Goal: Use online tool/utility: Utilize a website feature to perform a specific function

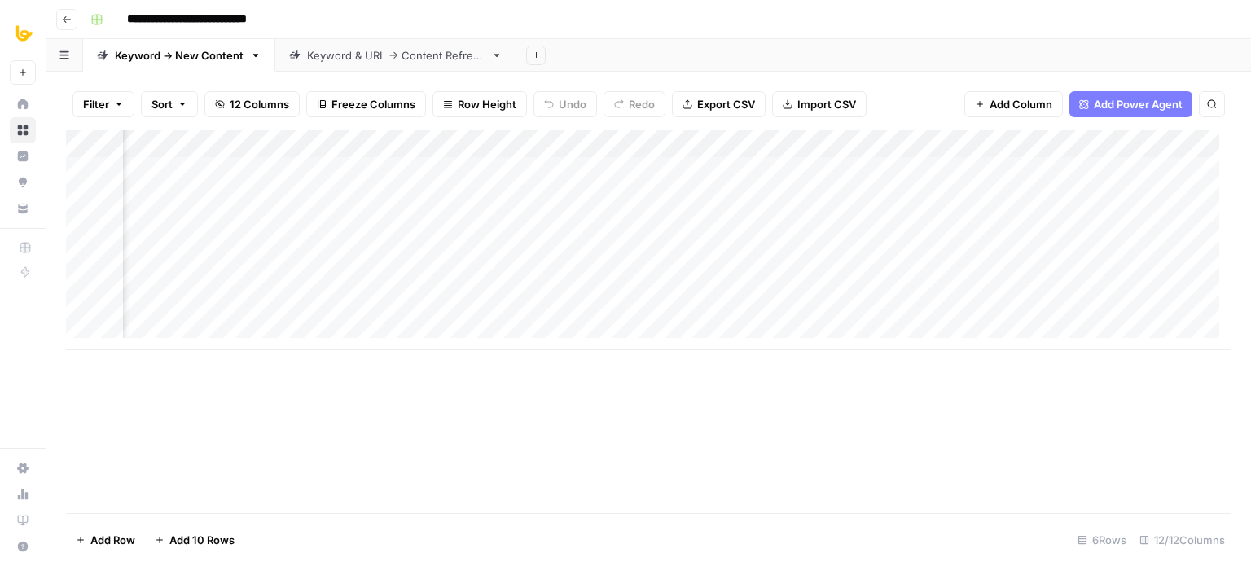
scroll to position [0, 371]
click at [824, 169] on div "Add Column" at bounding box center [649, 240] width 1166 height 220
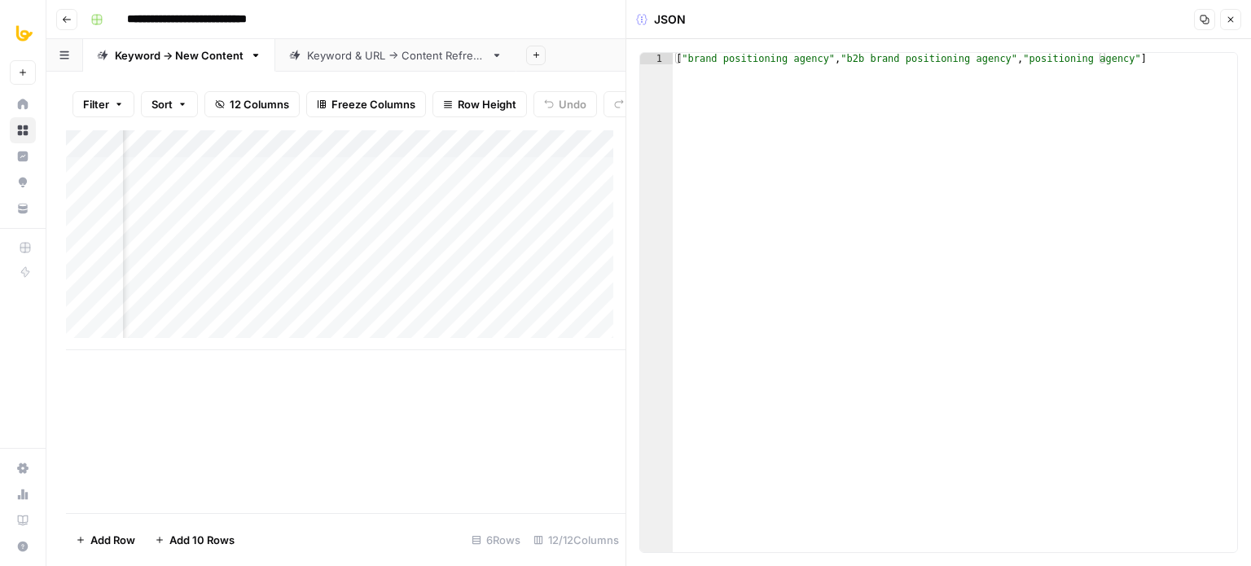
type textarea "**********"
click at [837, 113] on div "[ "brand positioning agency" , "b2b brand positioning agency" , "positioning ag…" at bounding box center [955, 314] width 565 height 522
click at [770, 67] on div "[ "brand positioning agency" , "b2b brand positioning agency" , "positioning ag…" at bounding box center [955, 314] width 565 height 522
click at [802, 59] on div "[ "brand positioning agency" , "b2b brand positioning agency" , "positioning ag…" at bounding box center [955, 314] width 565 height 522
click at [873, 55] on div "[ "brand positioning agency" , "b2b brand positioning agency" , "positioning ag…" at bounding box center [955, 314] width 565 height 522
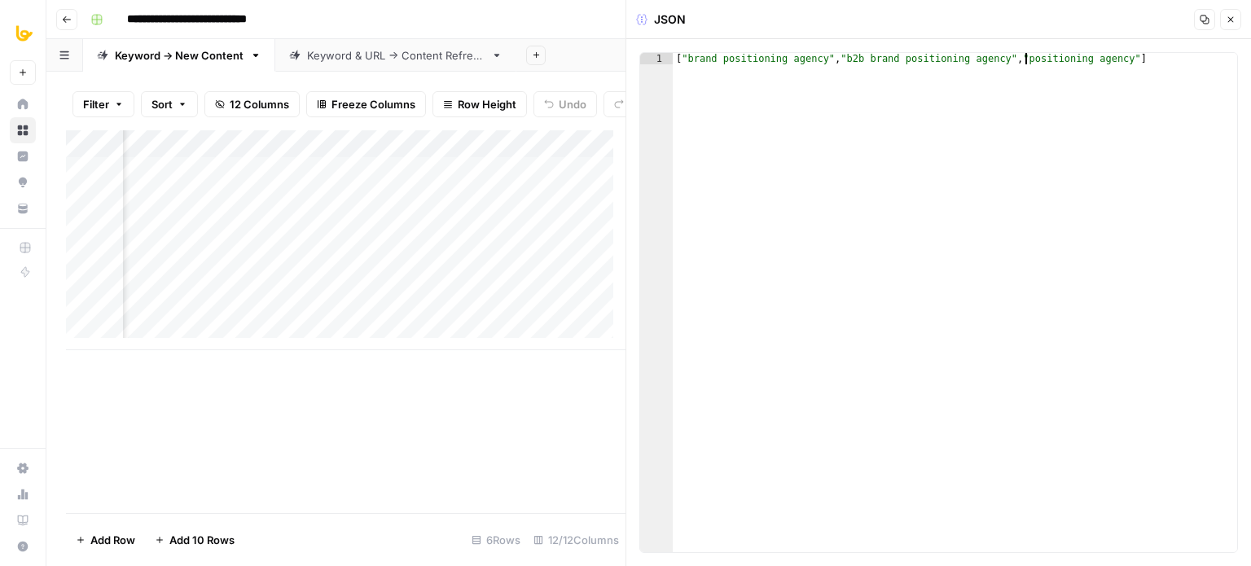
click at [1026, 55] on div "[ "brand positioning agency" , "b2b brand positioning agency" , "positioning ag…" at bounding box center [955, 314] width 565 height 522
click at [1124, 59] on div "[ "brand positioning agency" , "b2b brand positioning agency" , "positioning ag…" at bounding box center [955, 314] width 565 height 522
click at [1147, 61] on div "[ "brand positioning agency" , "b2b brand positioning agency" , "positioning ag…" at bounding box center [955, 302] width 565 height 499
click at [1225, 21] on button "Close" at bounding box center [1230, 19] width 21 height 21
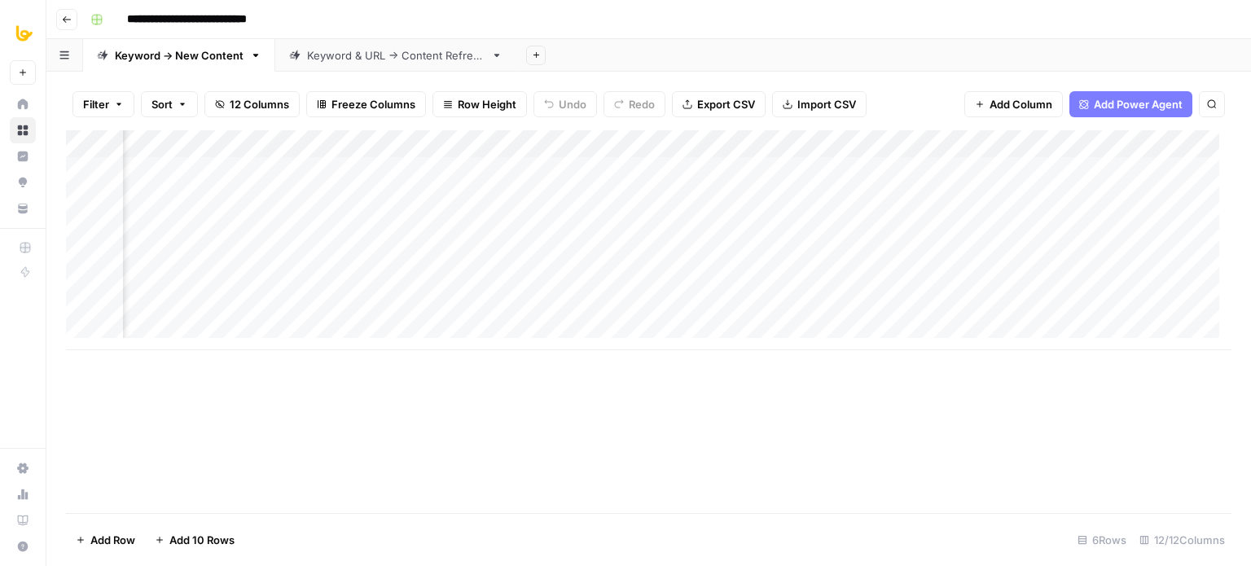
scroll to position [0, 128]
click at [463, 169] on div "Add Column" at bounding box center [649, 240] width 1166 height 220
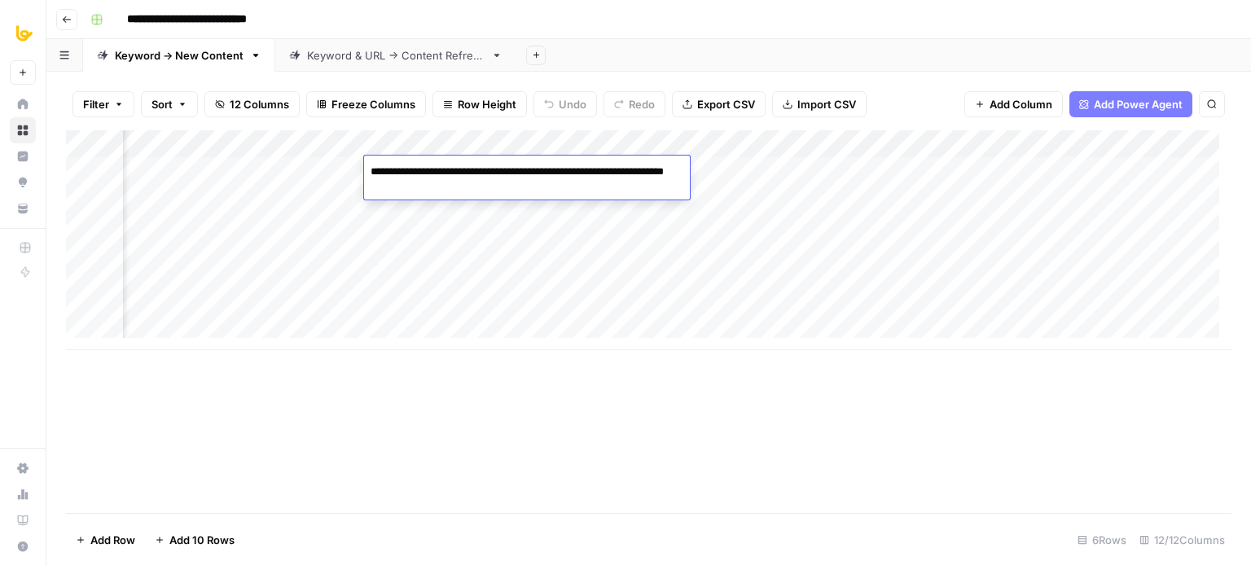
click at [489, 182] on textarea "**********" at bounding box center [527, 179] width 326 height 39
click at [627, 413] on div "Add Column" at bounding box center [649, 321] width 1166 height 383
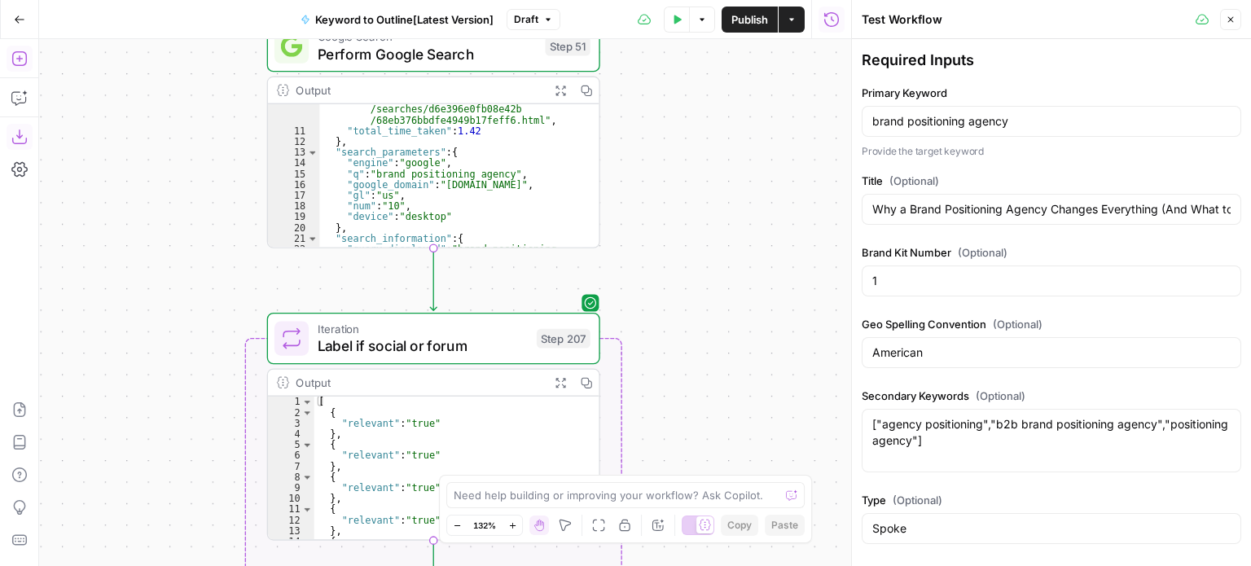
scroll to position [684, 0]
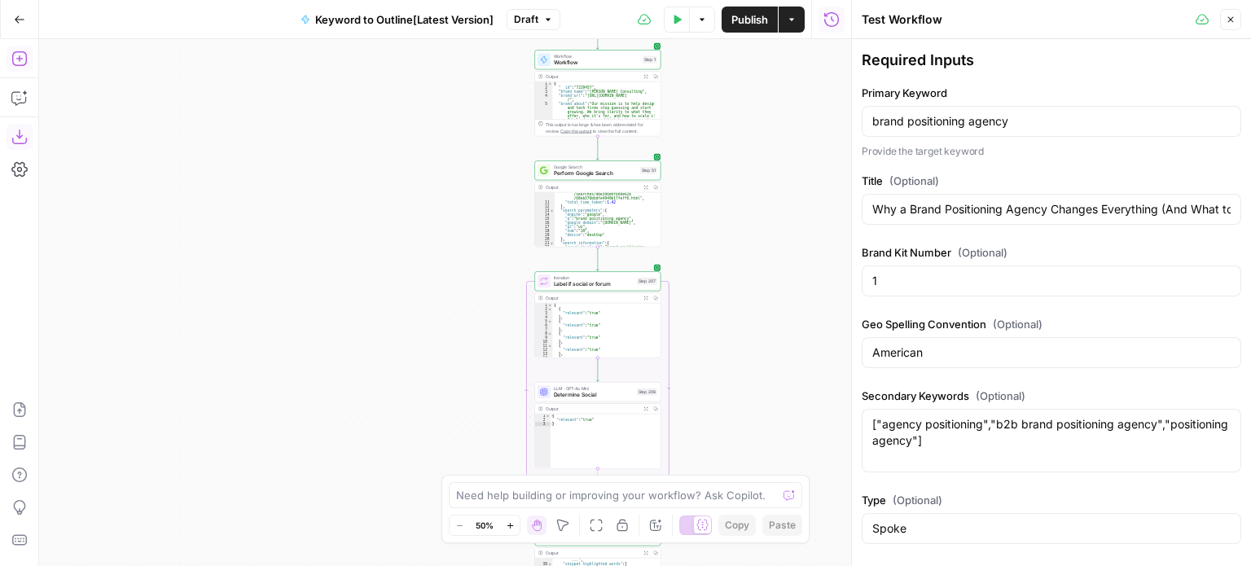
click at [659, 179] on div "Workflow Input Settings Inputs Workflow Workflow Step 1 Output Expand Output Co…" at bounding box center [445, 302] width 812 height 527
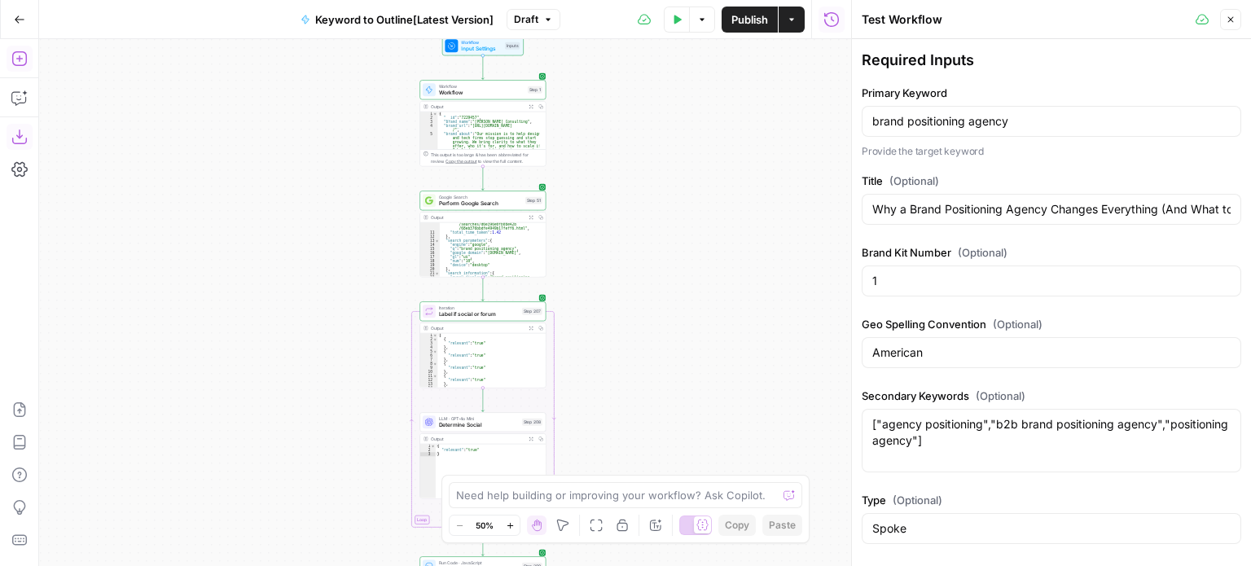
drag, startPoint x: 684, startPoint y: 165, endPoint x: 628, endPoint y: 274, distance: 122.1
click at [628, 274] on div "Workflow Input Settings Inputs Workflow Workflow Step 1 Output Expand Output Co…" at bounding box center [445, 302] width 812 height 527
click at [643, 239] on div "Workflow Input Settings Inputs Workflow Workflow Step 1 Output Expand Output Co…" at bounding box center [445, 302] width 812 height 527
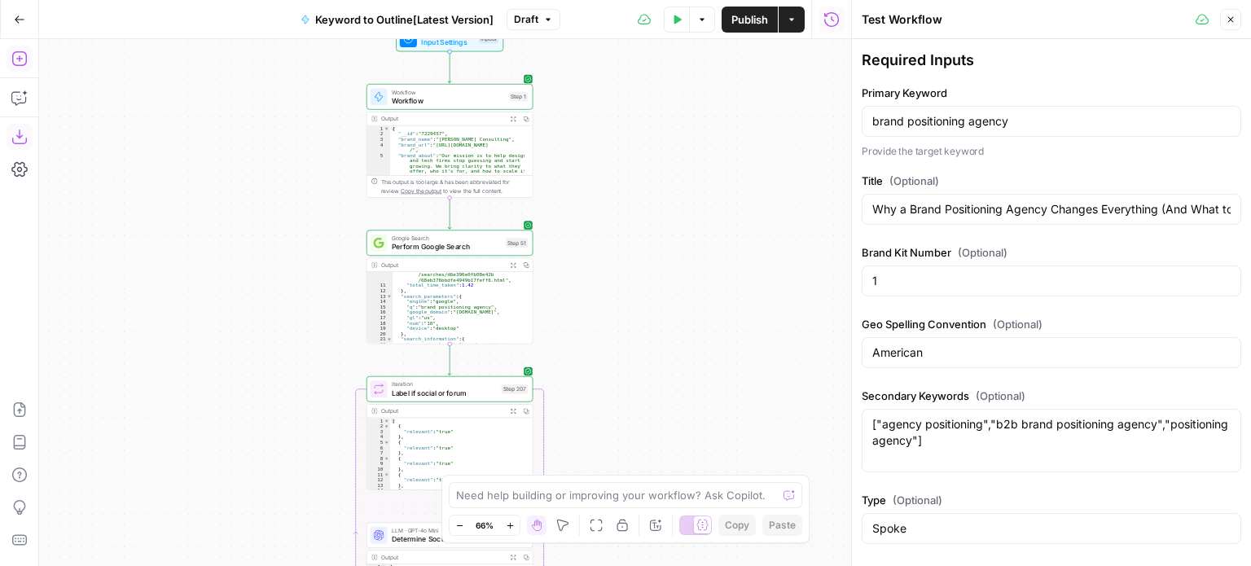
drag, startPoint x: 588, startPoint y: 259, endPoint x: 651, endPoint y: 252, distance: 63.1
click at [651, 253] on div "Workflow Input Settings Inputs Workflow Workflow Step 1 Output Expand Output Co…" at bounding box center [445, 302] width 812 height 527
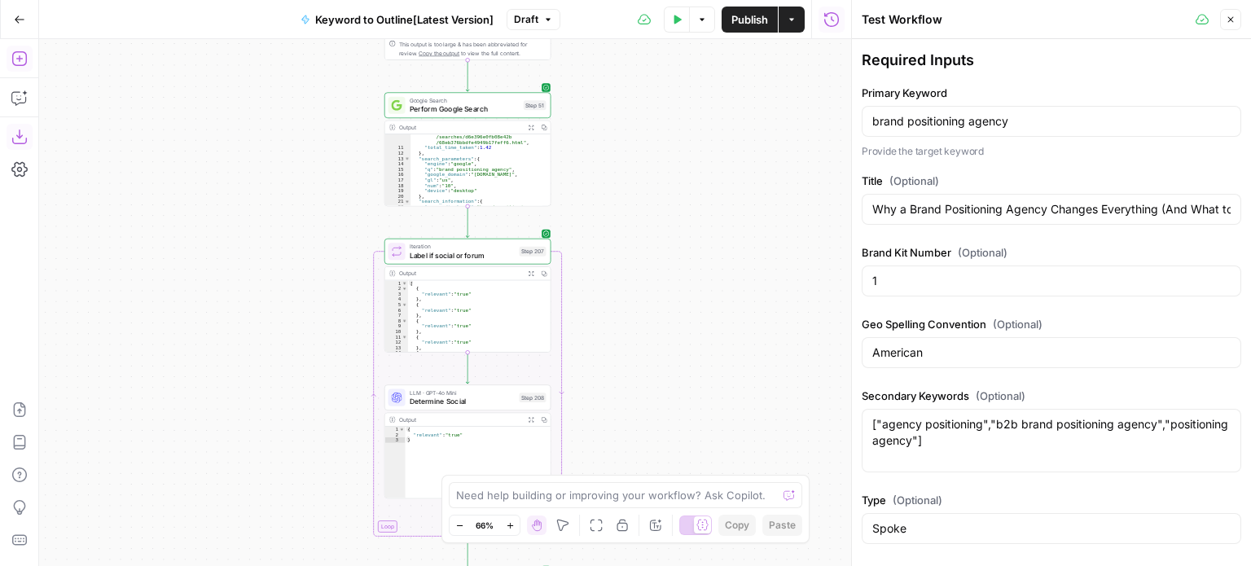
drag, startPoint x: 681, startPoint y: 308, endPoint x: 691, endPoint y: 157, distance: 151.0
click at [691, 146] on div "Workflow Input Settings Inputs Workflow Workflow Step 1 Output Expand Output Co…" at bounding box center [445, 302] width 812 height 527
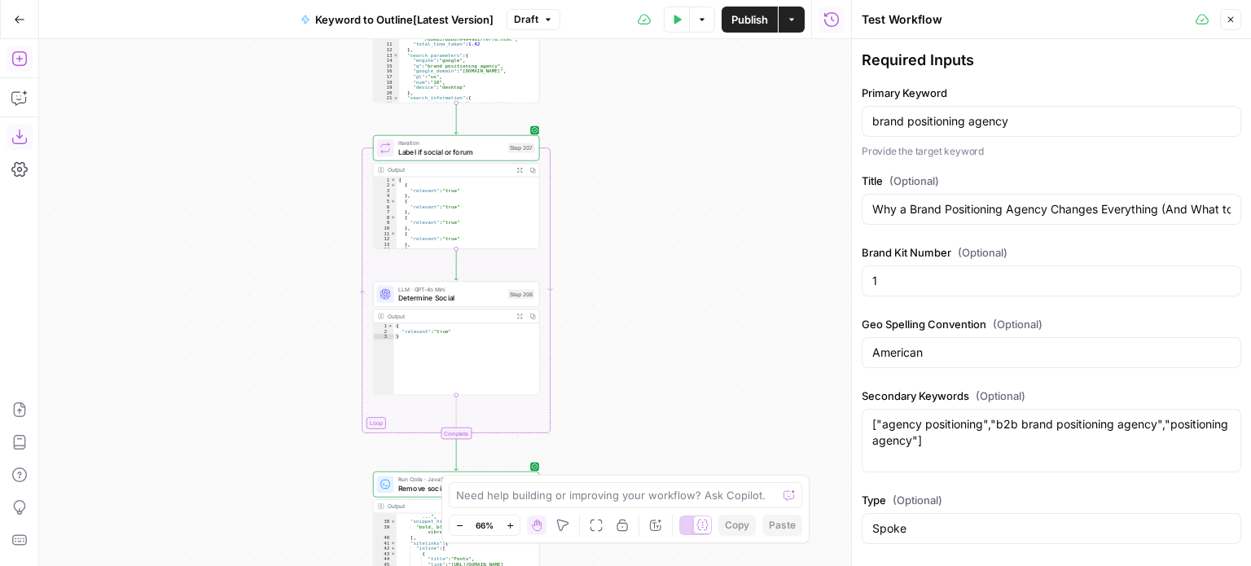
drag, startPoint x: 674, startPoint y: 195, endPoint x: 671, endPoint y: 161, distance: 34.3
click at [671, 162] on div "Workflow Input Settings Inputs Workflow Workflow Step 1 Output Expand Output Co…" at bounding box center [445, 302] width 812 height 527
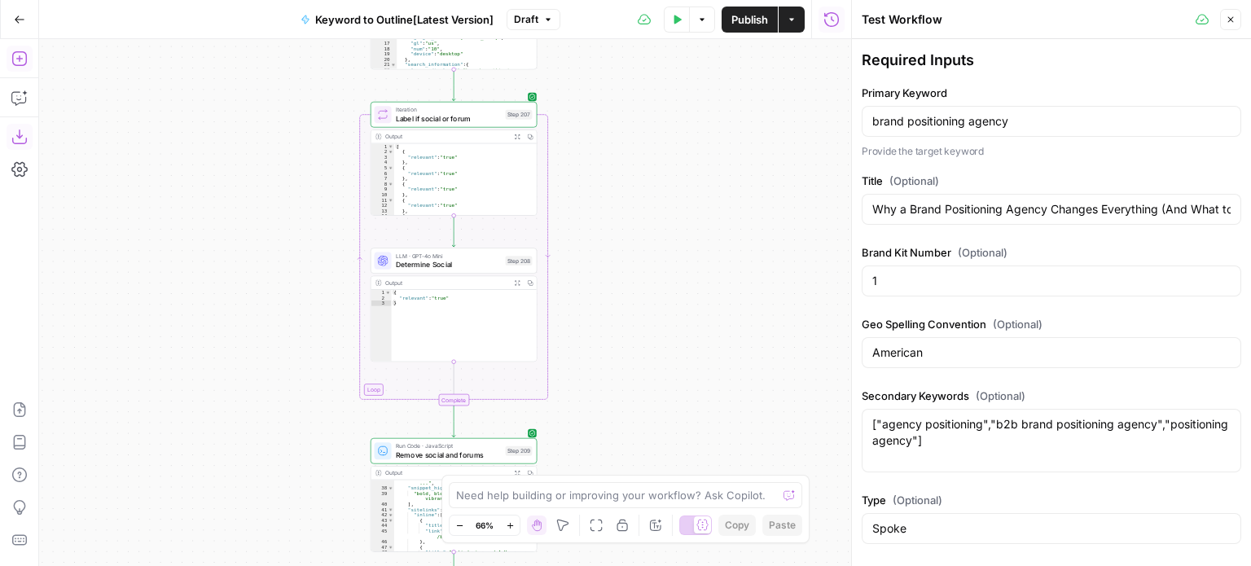
drag, startPoint x: 656, startPoint y: 193, endPoint x: 655, endPoint y: 282, distance: 88.8
click at [655, 171] on div "Workflow Input Settings Inputs Workflow Workflow Step 1 Output Expand Output Co…" at bounding box center [445, 302] width 812 height 527
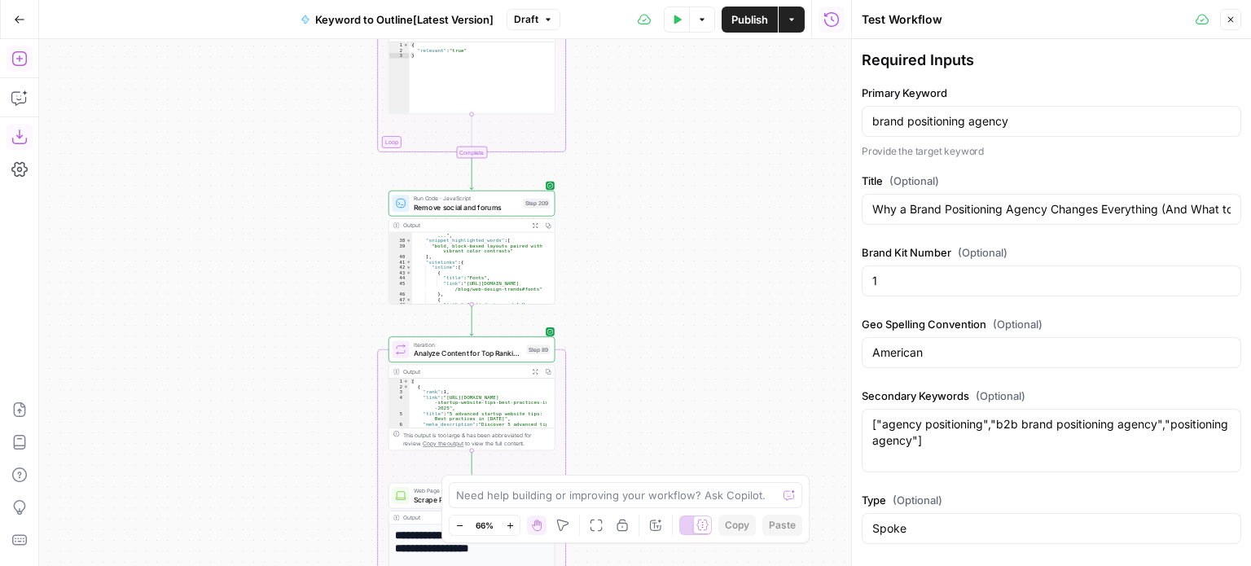
drag, startPoint x: 644, startPoint y: 344, endPoint x: 676, endPoint y: 204, distance: 142.9
click at [676, 204] on div "Workflow Input Settings Inputs Workflow Workflow Step 1 Output Expand Output Co…" at bounding box center [445, 302] width 812 height 527
drag, startPoint x: 632, startPoint y: 299, endPoint x: 637, endPoint y: 279, distance: 20.9
click at [637, 279] on div "Workflow Input Settings Inputs Workflow Workflow Step 1 Output Expand Output Co…" at bounding box center [445, 302] width 812 height 527
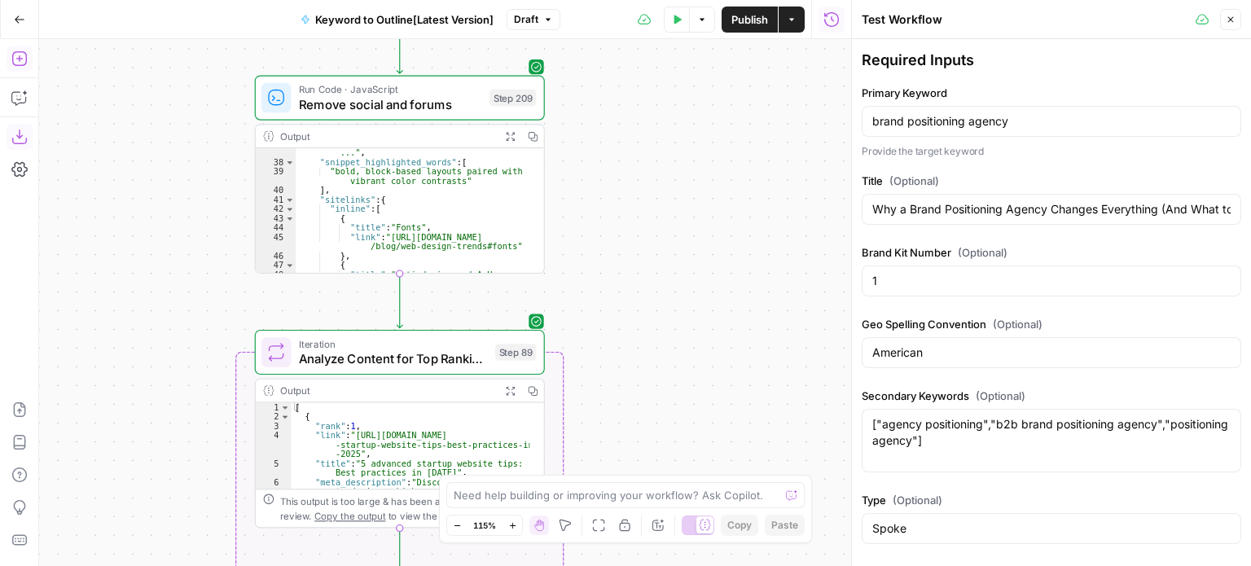
drag, startPoint x: 591, startPoint y: 175, endPoint x: 688, endPoint y: 249, distance: 121.4
click at [688, 249] on div "Workflow Input Settings Inputs Workflow Workflow Step 1 Output Expand Output Co…" at bounding box center [445, 302] width 812 height 527
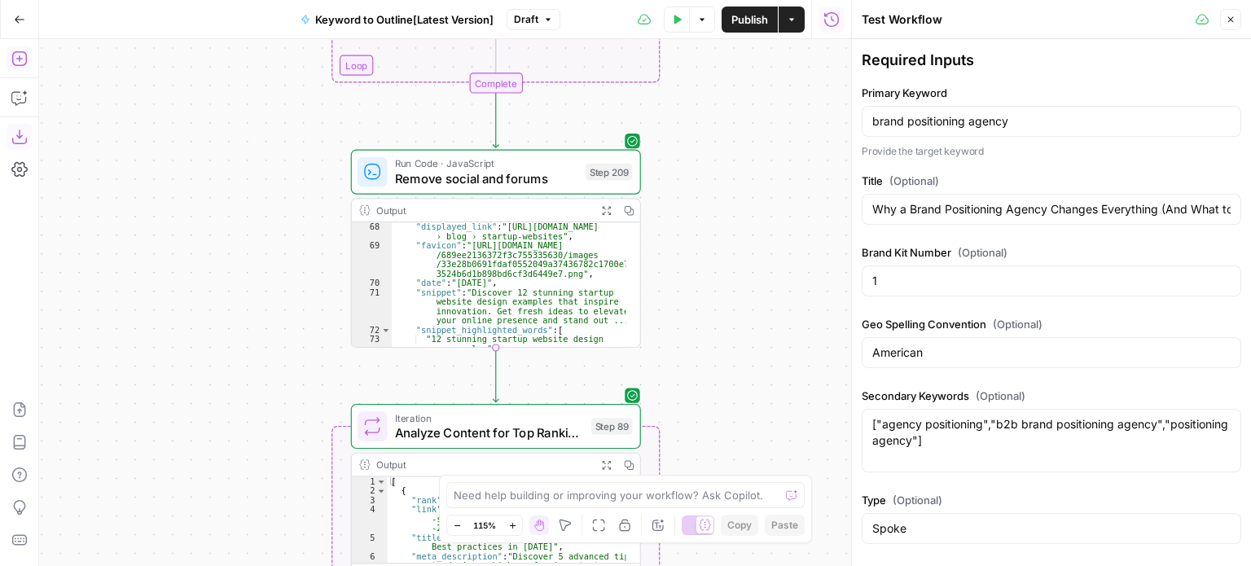
scroll to position [1105, 0]
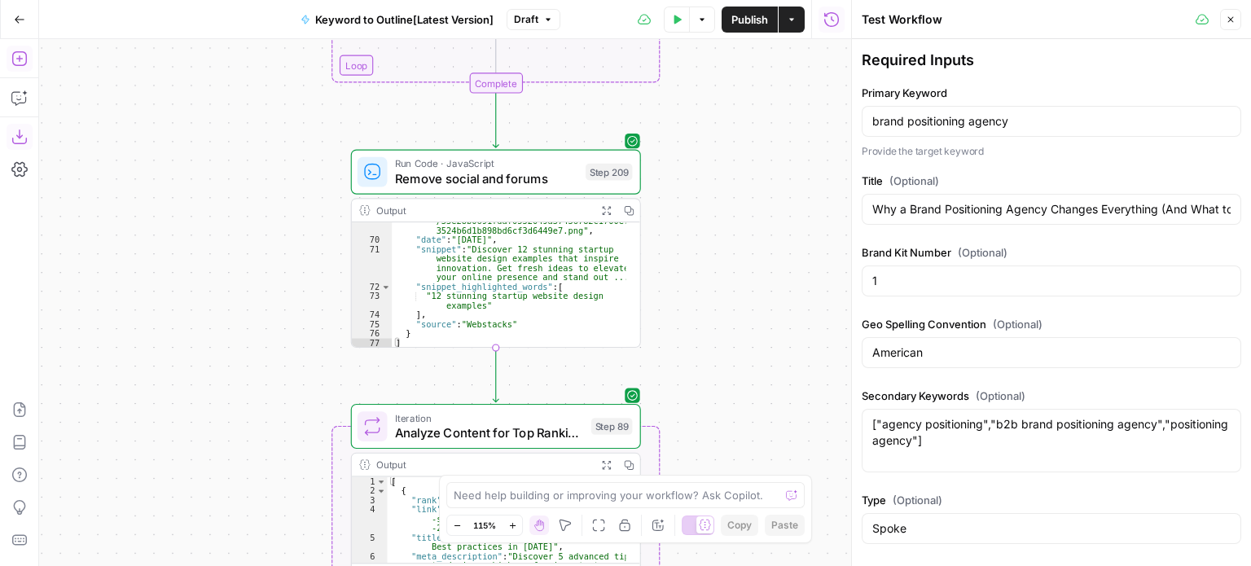
click at [635, 209] on button "Copy" at bounding box center [628, 210] width 23 height 23
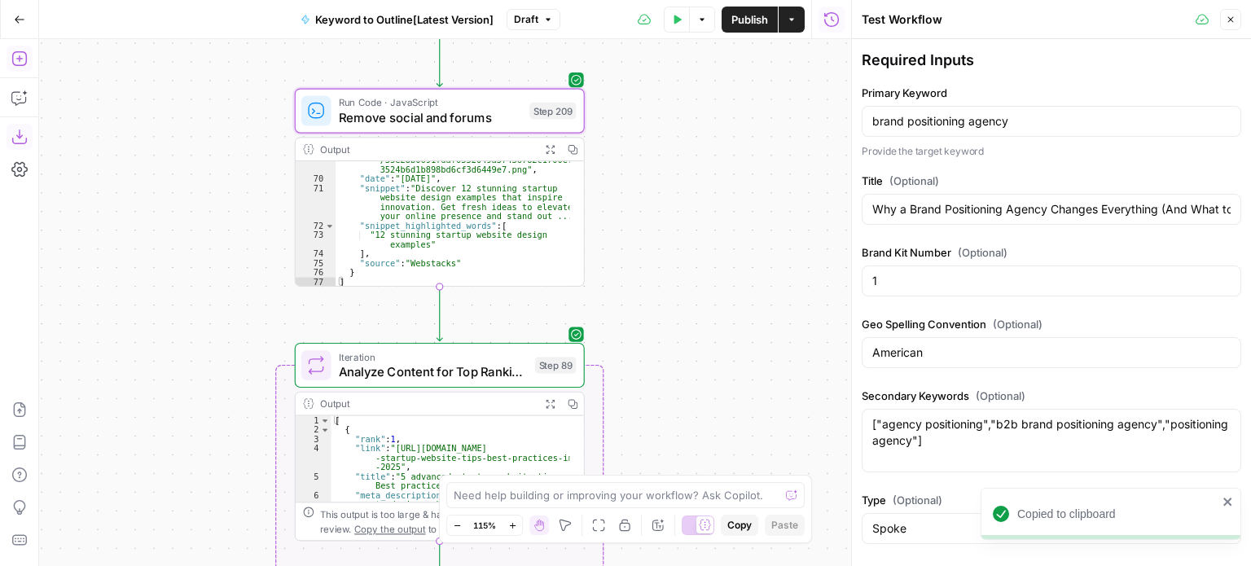
drag, startPoint x: 746, startPoint y: 340, endPoint x: 684, endPoint y: 264, distance: 98.5
click at [684, 264] on div "Workflow Input Settings Inputs Workflow Workflow Step 1 Output Expand Output Co…" at bounding box center [445, 302] width 812 height 527
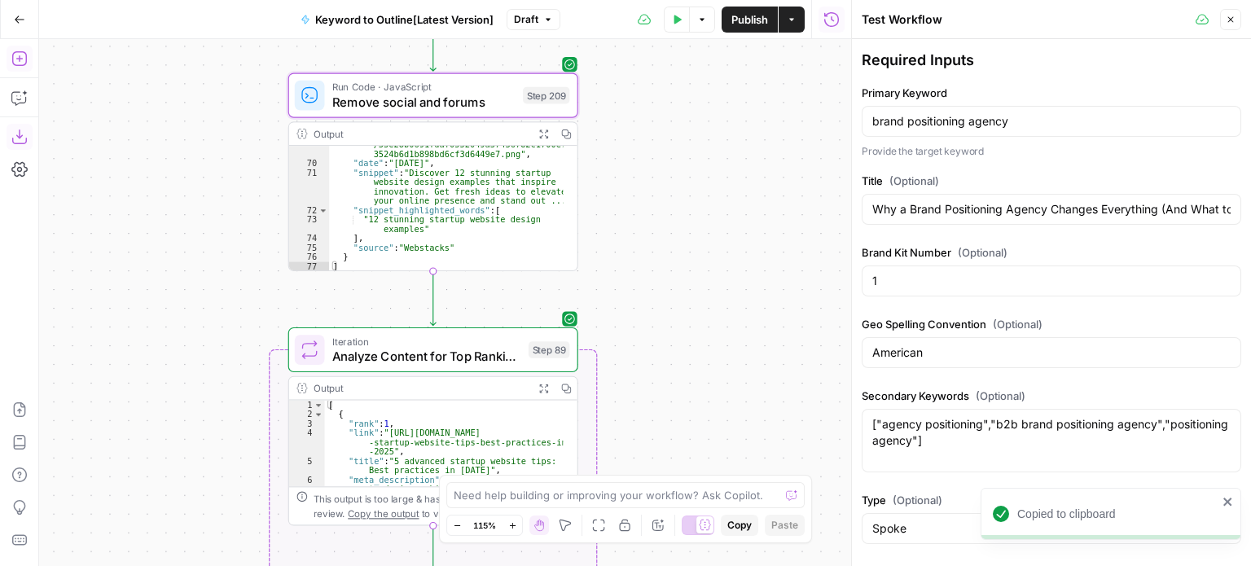
drag, startPoint x: 701, startPoint y: 345, endPoint x: 694, endPoint y: 265, distance: 80.1
click at [695, 270] on div "Workflow Input Settings Inputs Workflow Workflow Step 1 Output Expand Output Co…" at bounding box center [445, 302] width 812 height 527
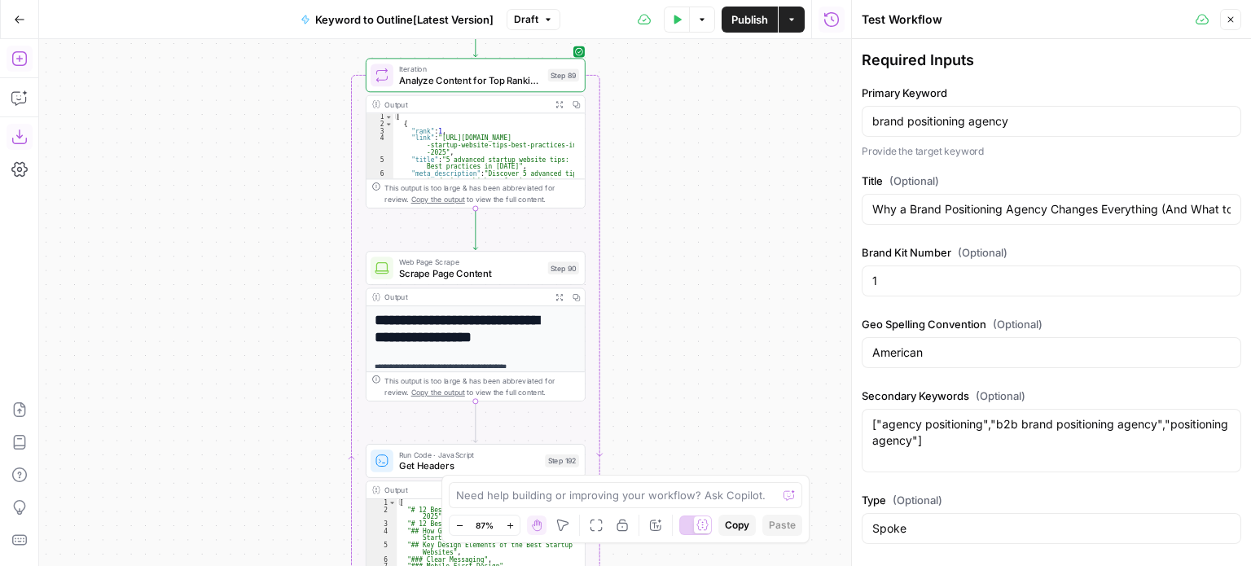
click at [693, 158] on div "Workflow Input Settings Inputs Workflow Workflow Step 1 Output Expand Output Co…" at bounding box center [445, 302] width 812 height 527
click at [688, 169] on div "Workflow Input Settings Inputs Workflow Workflow Step 1 Output Expand Output Co…" at bounding box center [445, 302] width 812 height 527
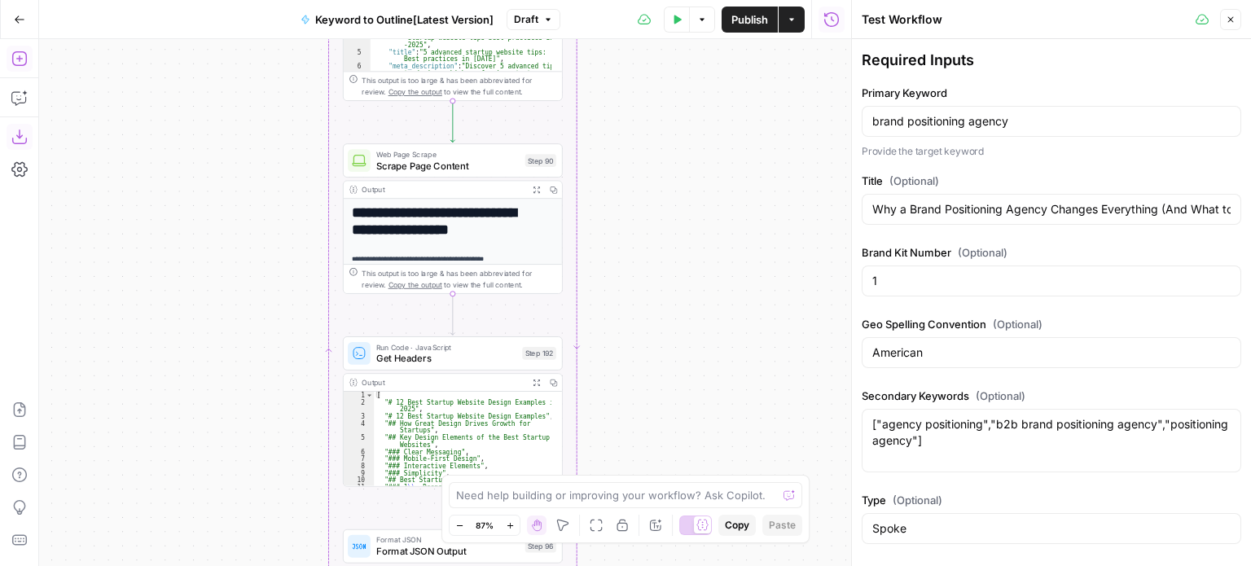
drag, startPoint x: 684, startPoint y: 188, endPoint x: 657, endPoint y: 451, distance: 264.6
click at [657, 451] on div "Workflow Input Settings Inputs Workflow Workflow Step 1 Output Expand Output Co…" at bounding box center [445, 302] width 812 height 527
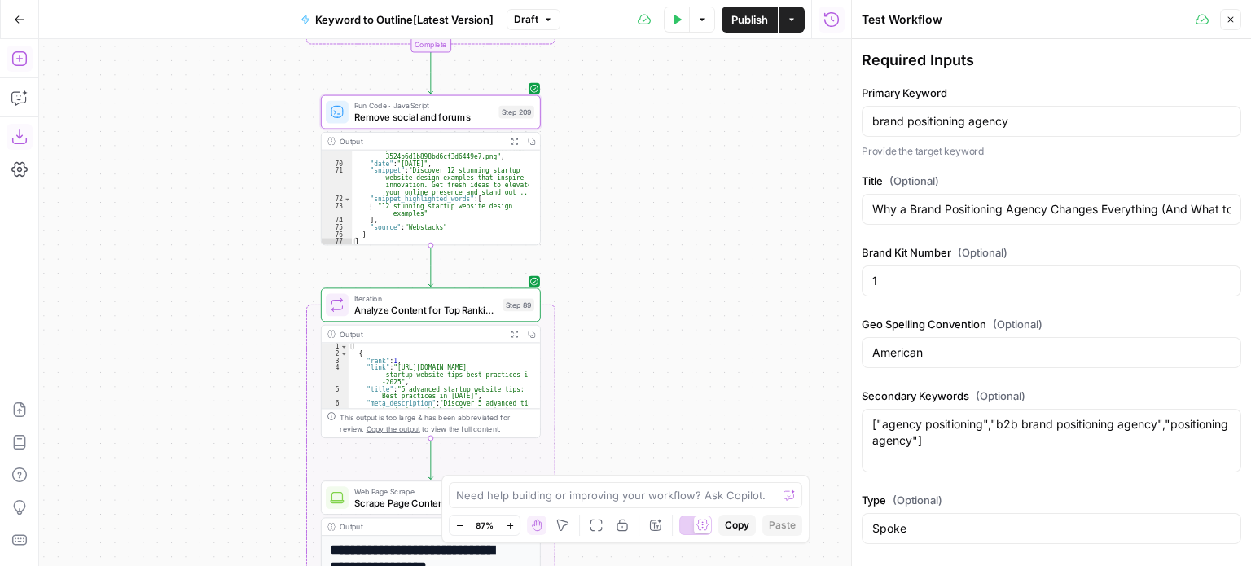
drag, startPoint x: 680, startPoint y: 387, endPoint x: 674, endPoint y: 251, distance: 136.2
click at [683, 395] on div "Workflow Input Settings Inputs Workflow Workflow Step 1 Output Expand Output Co…" at bounding box center [445, 302] width 812 height 527
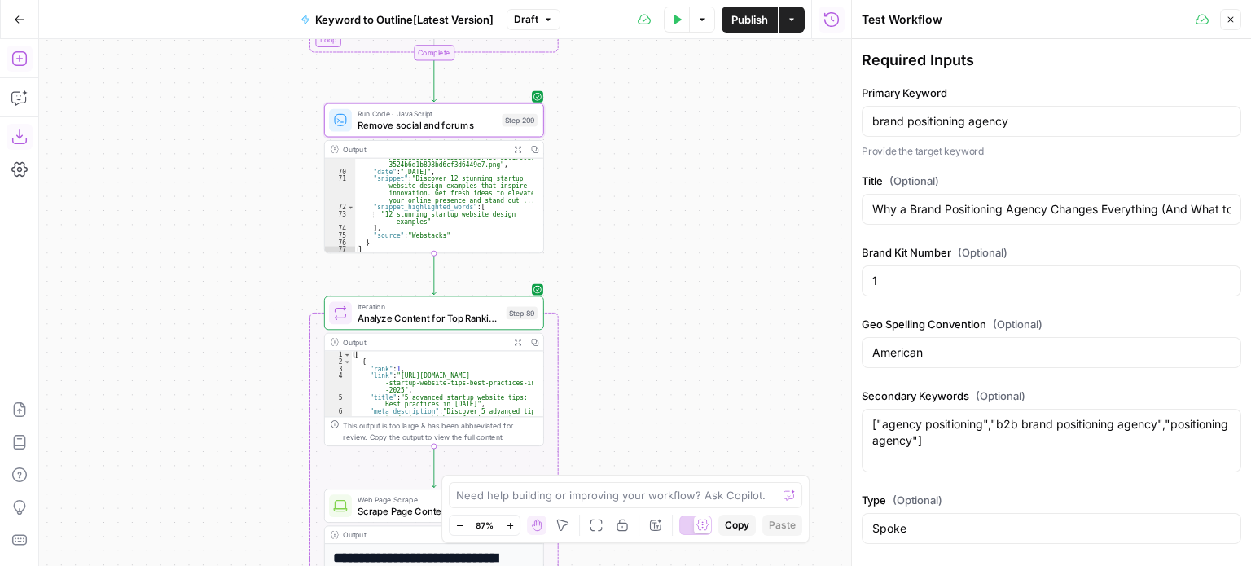
drag, startPoint x: 674, startPoint y: 249, endPoint x: 666, endPoint y: 397, distance: 147.7
click at [666, 397] on div "Workflow Input Settings Inputs Workflow Workflow Step 1 Output Expand Output Co…" at bounding box center [445, 302] width 812 height 527
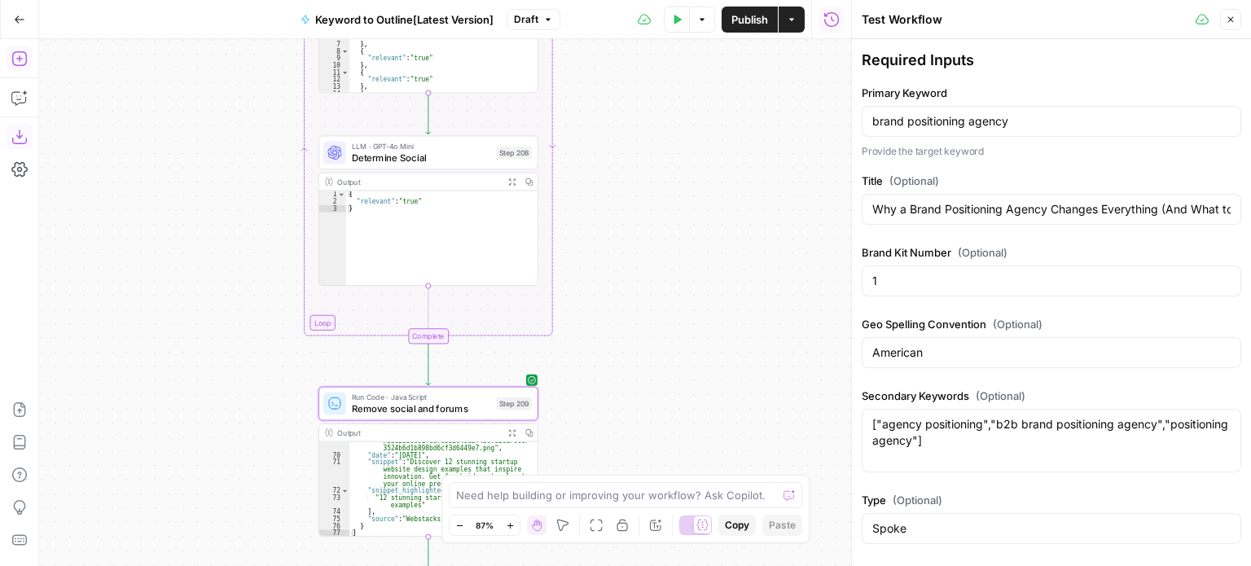
drag, startPoint x: 652, startPoint y: 188, endPoint x: 655, endPoint y: 324, distance: 136.1
click at [655, 324] on div "Workflow Input Settings Inputs Workflow Workflow Step 1 Output Expand Output Co…" at bounding box center [445, 302] width 812 height 527
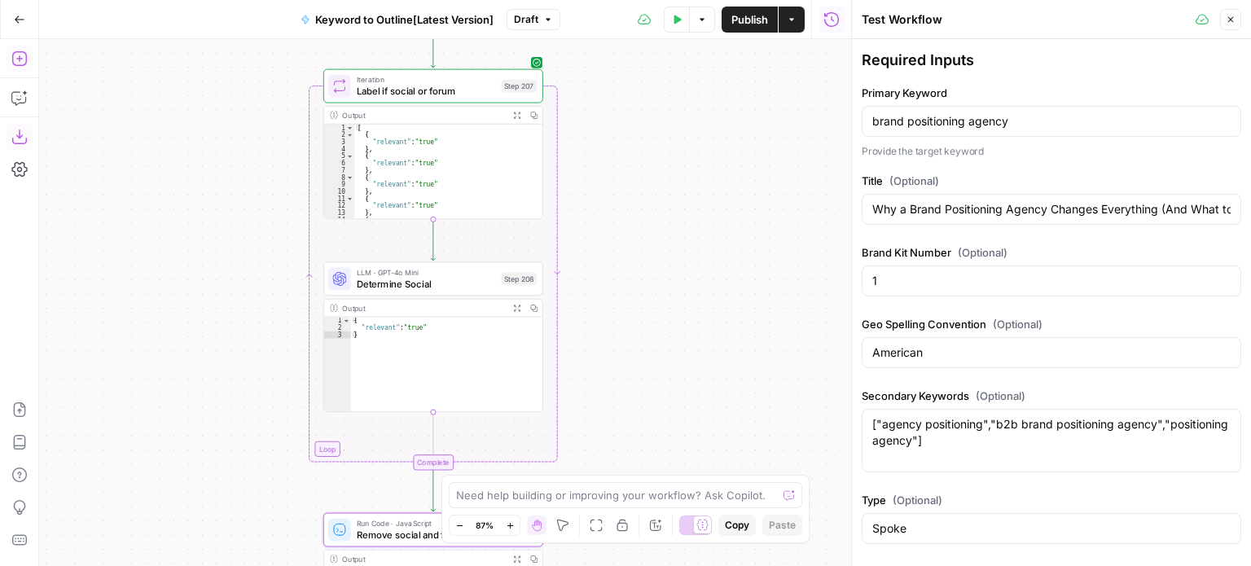
drag, startPoint x: 663, startPoint y: 178, endPoint x: 668, endPoint y: 304, distance: 126.4
click at [668, 304] on div "Workflow Input Settings Inputs Workflow Workflow Step 1 Output Expand Output Co…" at bounding box center [445, 302] width 812 height 527
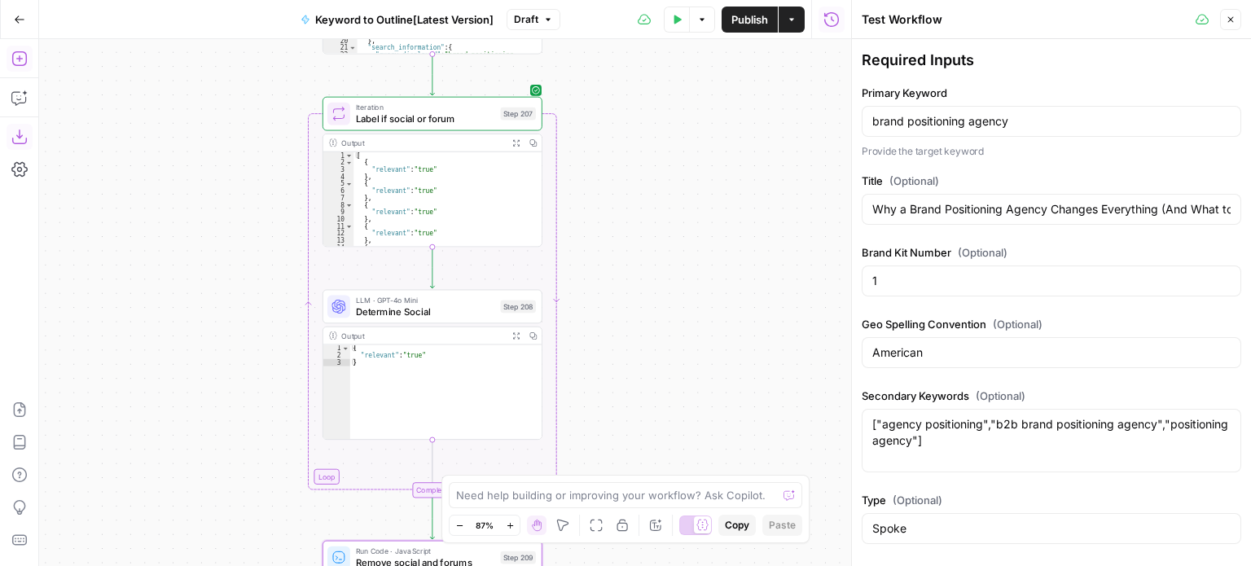
drag, startPoint x: 625, startPoint y: 127, endPoint x: 621, endPoint y: 256, distance: 128.8
click at [621, 256] on div "Workflow Input Settings Inputs Workflow Workflow Step 1 Output Expand Output Co…" at bounding box center [445, 302] width 812 height 527
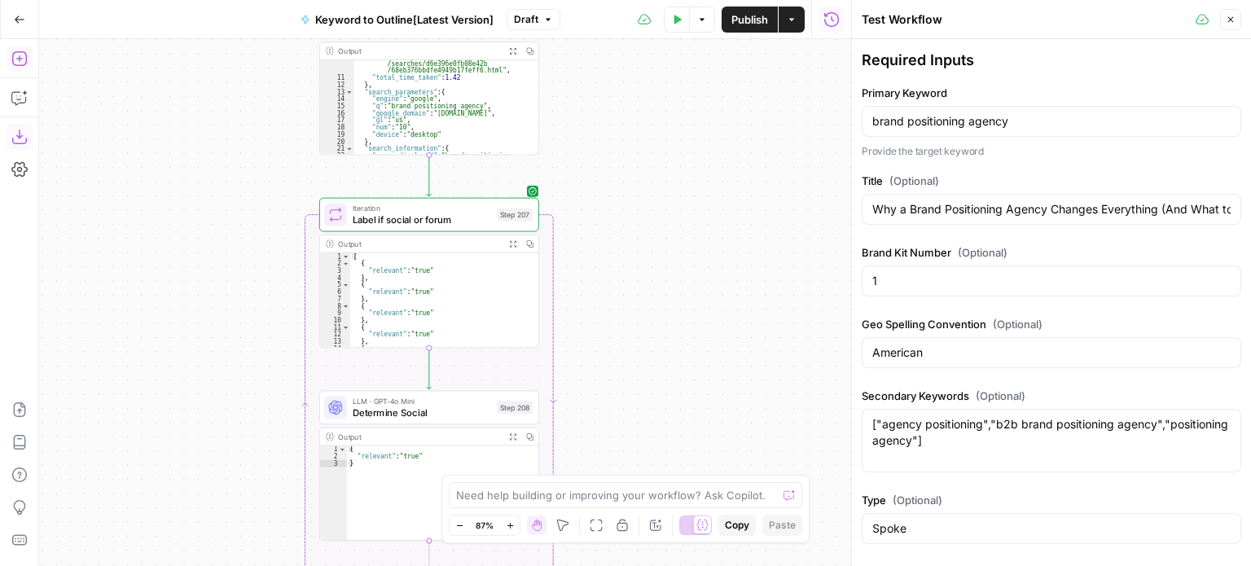
drag, startPoint x: 623, startPoint y: 204, endPoint x: 620, endPoint y: 253, distance: 48.2
click at [620, 253] on div "Workflow Input Settings Inputs Workflow Workflow Step 1 Output Expand Output Co…" at bounding box center [445, 302] width 812 height 527
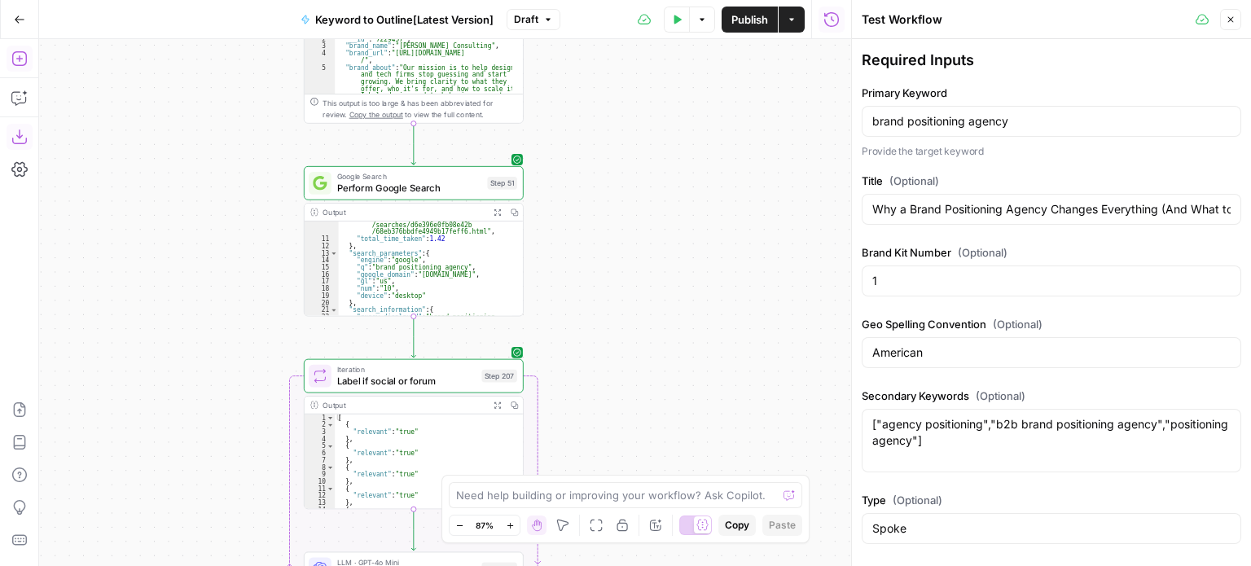
drag, startPoint x: 655, startPoint y: 201, endPoint x: 642, endPoint y: 269, distance: 68.9
click at [642, 269] on div "Workflow Input Settings Inputs Workflow Workflow Step 1 Output Expand Output Co…" at bounding box center [445, 302] width 812 height 527
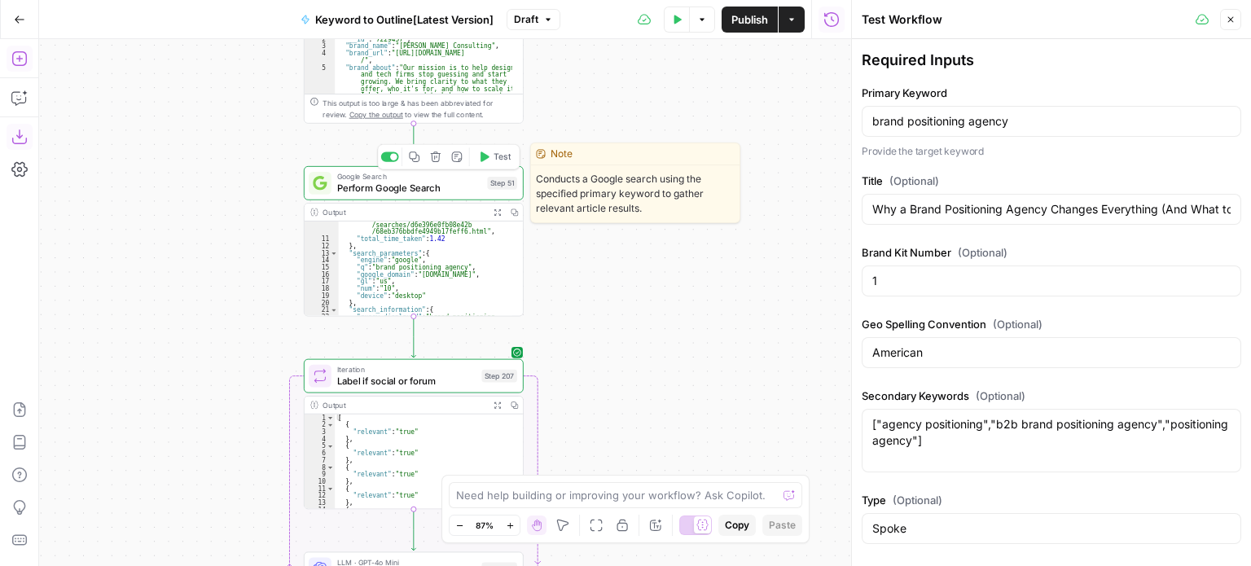
drag, startPoint x: 218, startPoint y: 212, endPoint x: 223, endPoint y: 188, distance: 24.1
click at [223, 188] on div "Workflow Input Settings Inputs Workflow Workflow Step 1 Output Expand Output Co…" at bounding box center [445, 302] width 812 height 527
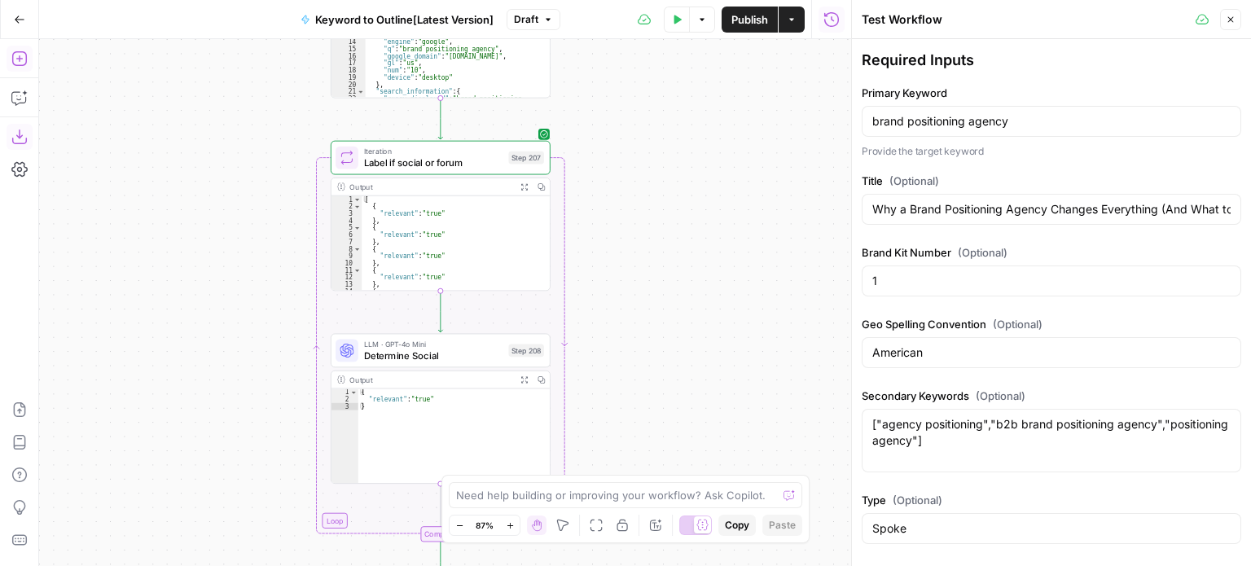
click at [431, 345] on span "LLM · GPT-4o Mini" at bounding box center [433, 344] width 139 height 11
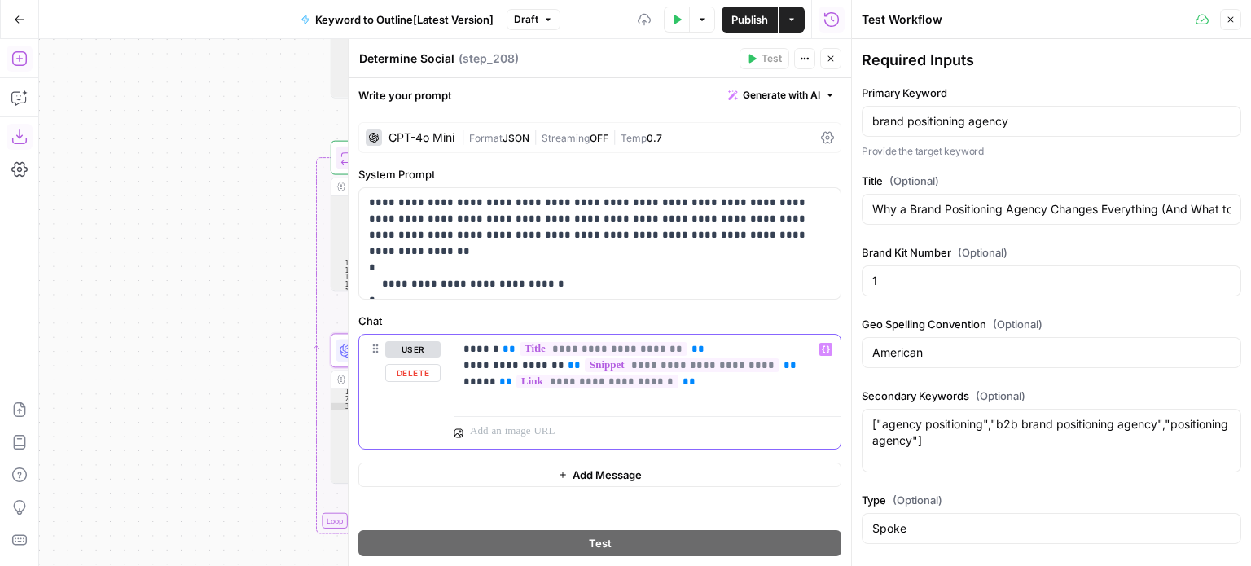
click at [717, 385] on p "**********" at bounding box center [647, 365] width 368 height 49
click at [721, 388] on p "**********" at bounding box center [647, 365] width 368 height 49
click at [830, 60] on icon "button" at bounding box center [831, 59] width 10 height 10
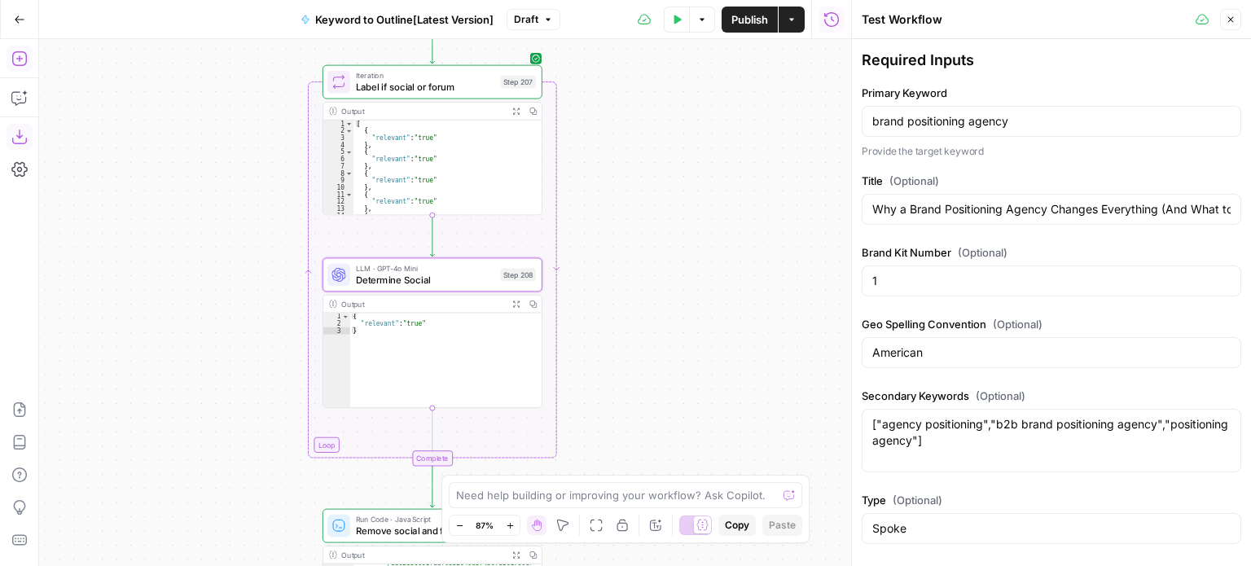
drag, startPoint x: 624, startPoint y: 224, endPoint x: 633, endPoint y: 265, distance: 41.7
click at [622, 213] on div "Workflow Input Settings Inputs Workflow Workflow Step 1 Output Expand Output Co…" at bounding box center [445, 302] width 812 height 527
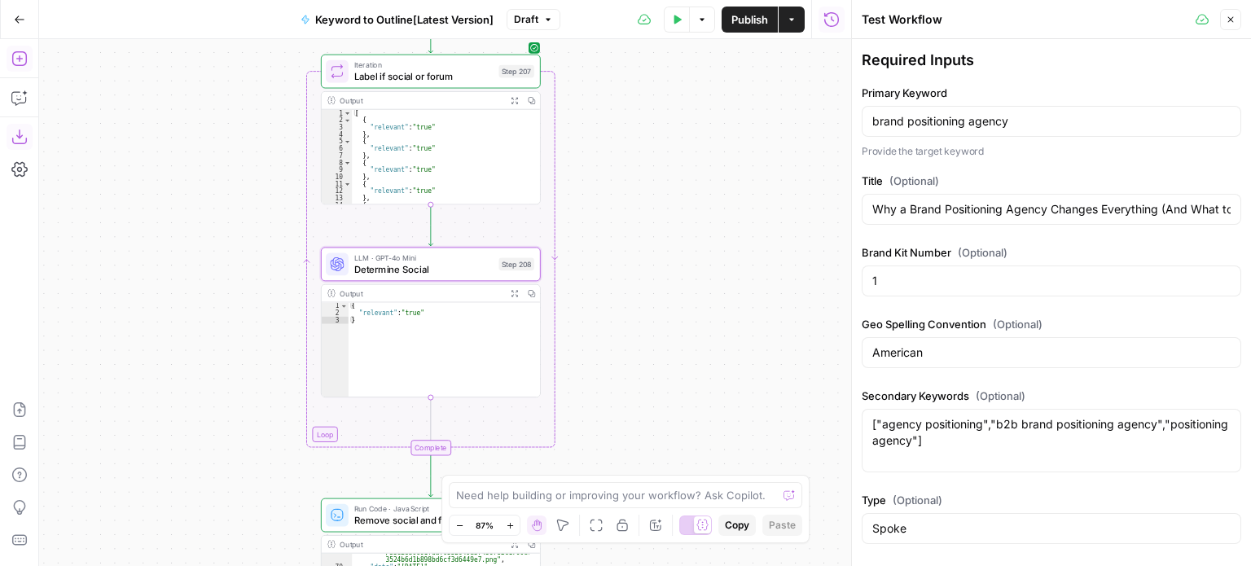
drag, startPoint x: 629, startPoint y: 261, endPoint x: 629, endPoint y: 248, distance: 13.0
click at [627, 256] on div "Workflow Input Settings Inputs Workflow Workflow Step 1 Output Expand Output Co…" at bounding box center [445, 302] width 812 height 527
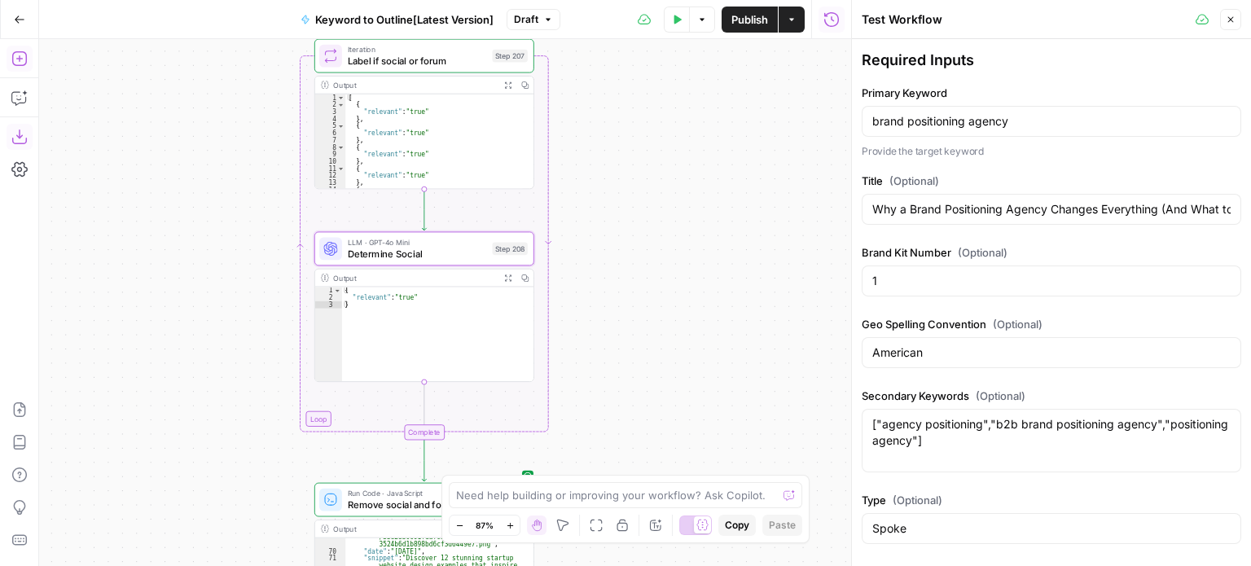
click at [1218, 19] on div "Close" at bounding box center [1219, 19] width 46 height 21
click at [1228, 17] on icon "button" at bounding box center [1231, 20] width 10 height 10
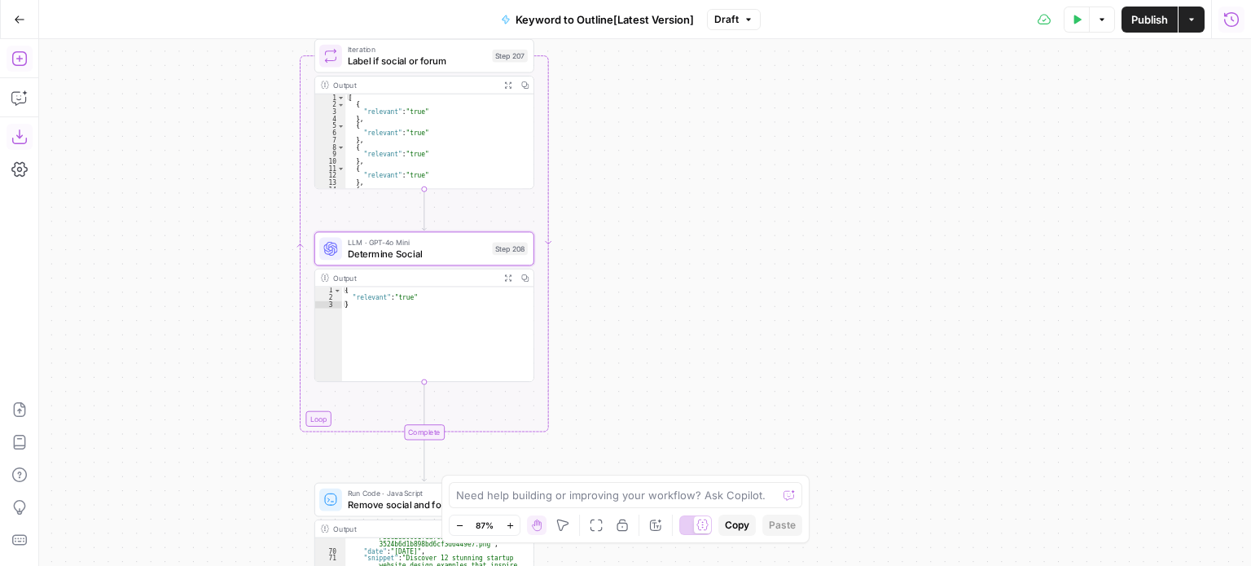
click at [1238, 24] on icon "button" at bounding box center [1231, 19] width 16 height 16
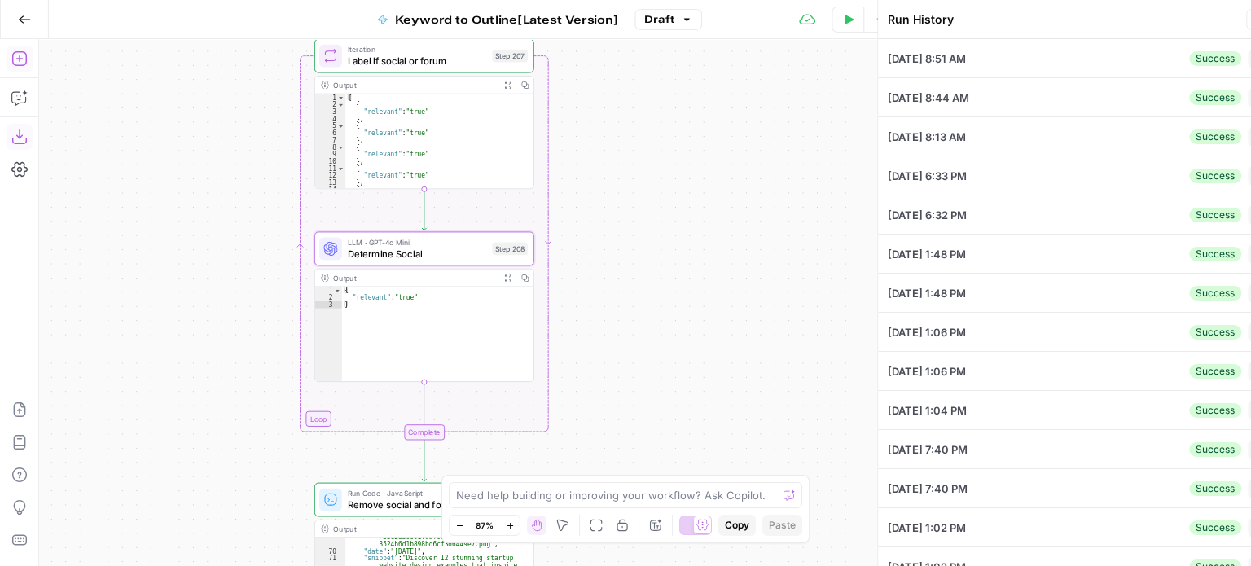
type input "brand positioning agency"
type input "Why a Brand Positioning Agency Changes Everything (And What to Expect)"
type input "1"
type input "American"
type input "Spoke"
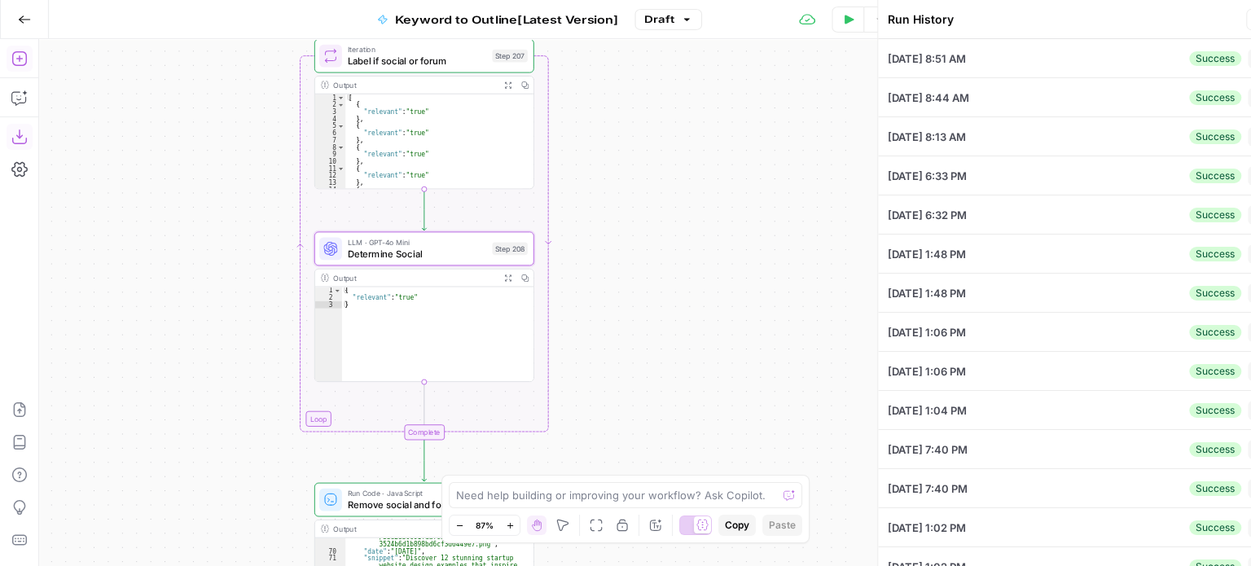
type input "[explore working with me]([URL][DOMAIN_NAME])"
type input "[PERSON_NAME]"
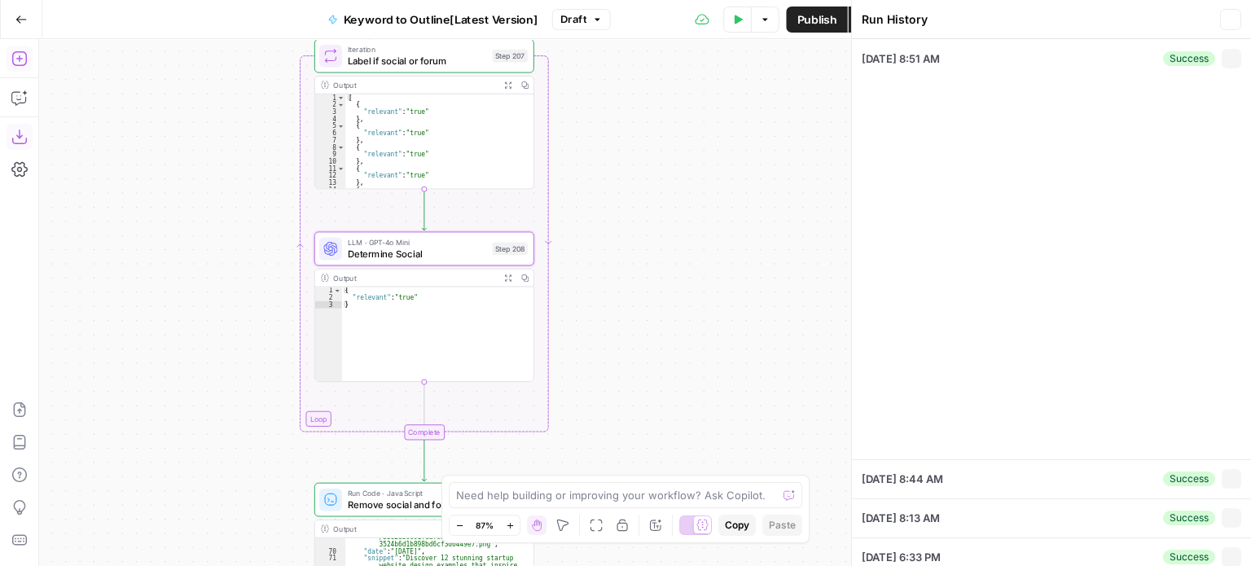
type textarea "["agency positioning","b2b brand positioning agency","positioning agency"]"
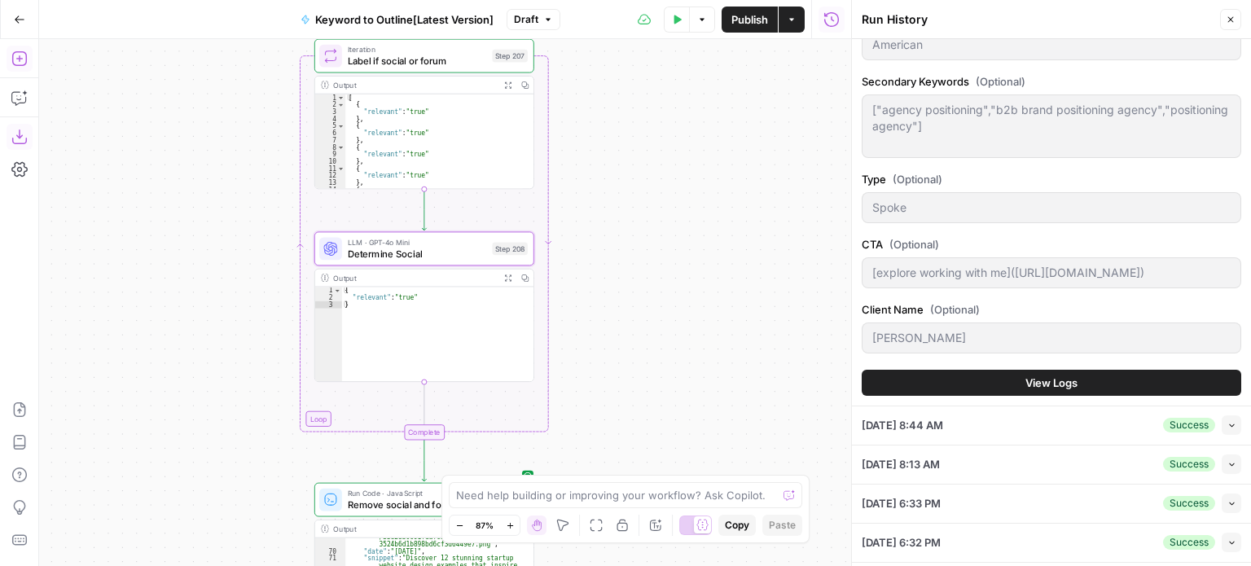
scroll to position [304, 0]
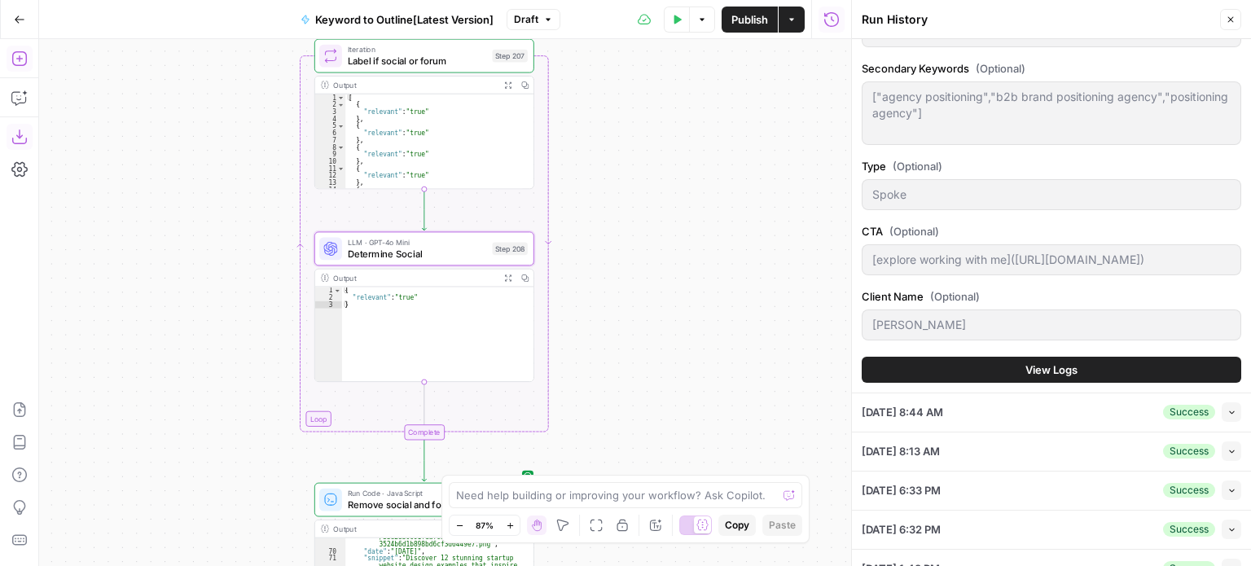
click at [1055, 371] on span "View Logs" at bounding box center [1052, 370] width 52 height 16
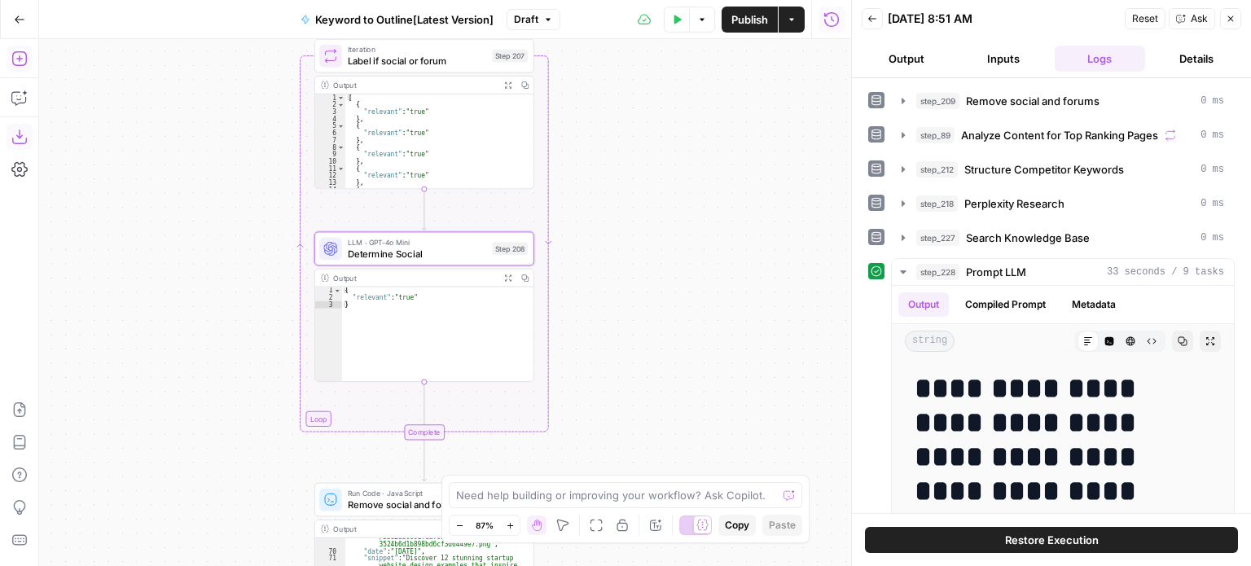
scroll to position [163, 0]
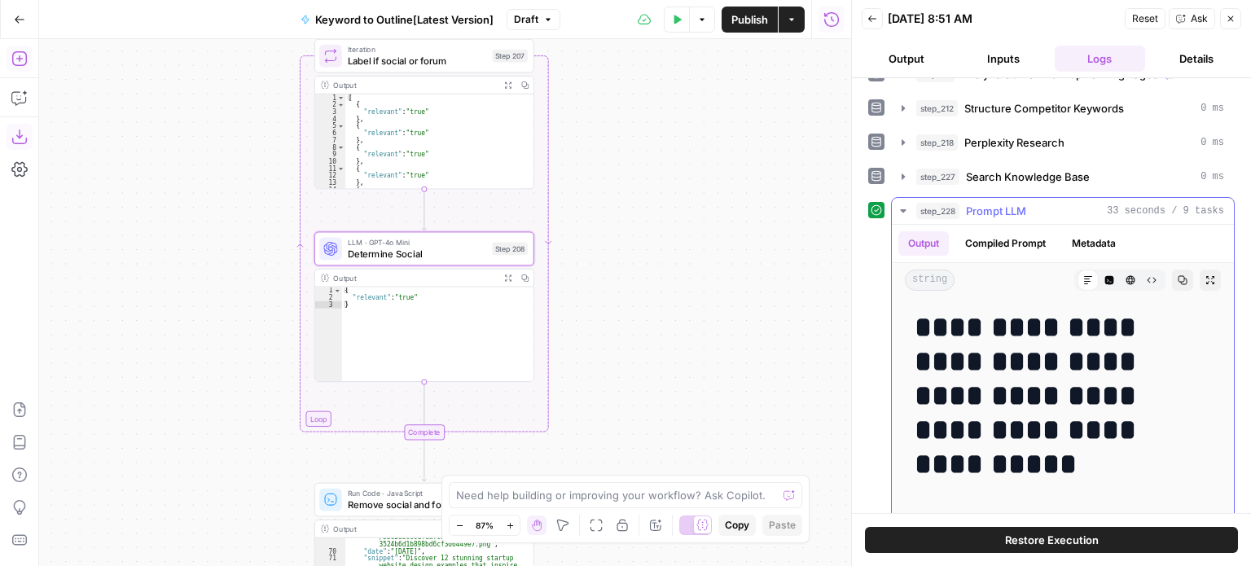
click at [984, 208] on span "Prompt LLM" at bounding box center [996, 211] width 60 height 16
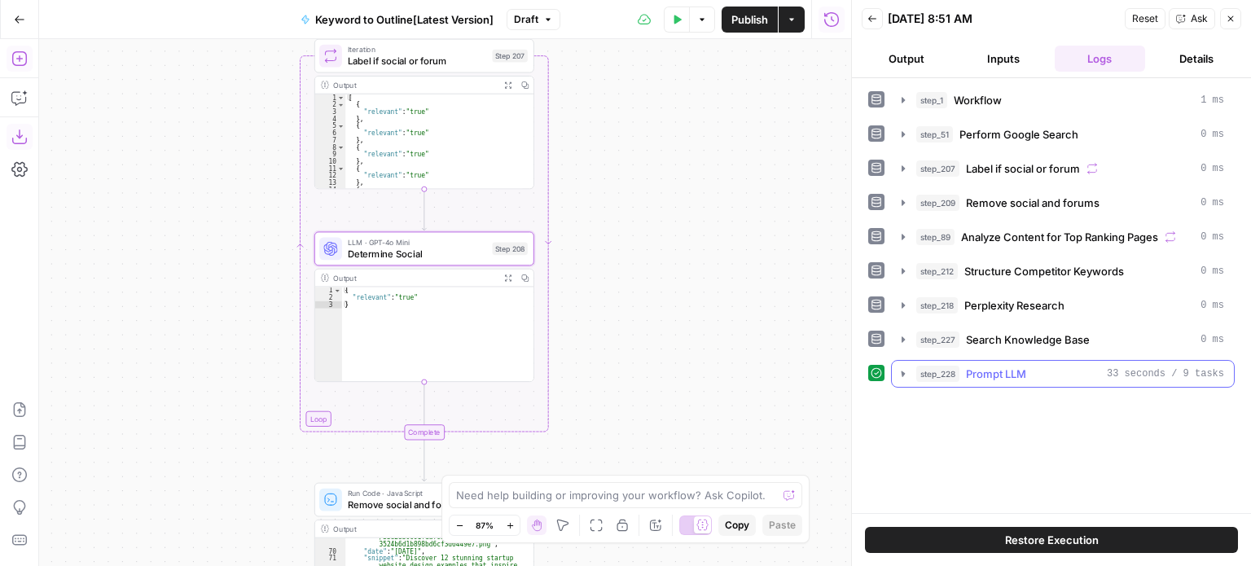
scroll to position [0, 0]
click at [630, 134] on div "Workflow Input Settings Inputs Workflow Workflow Step 1 Output Expand Output Co…" at bounding box center [445, 302] width 812 height 527
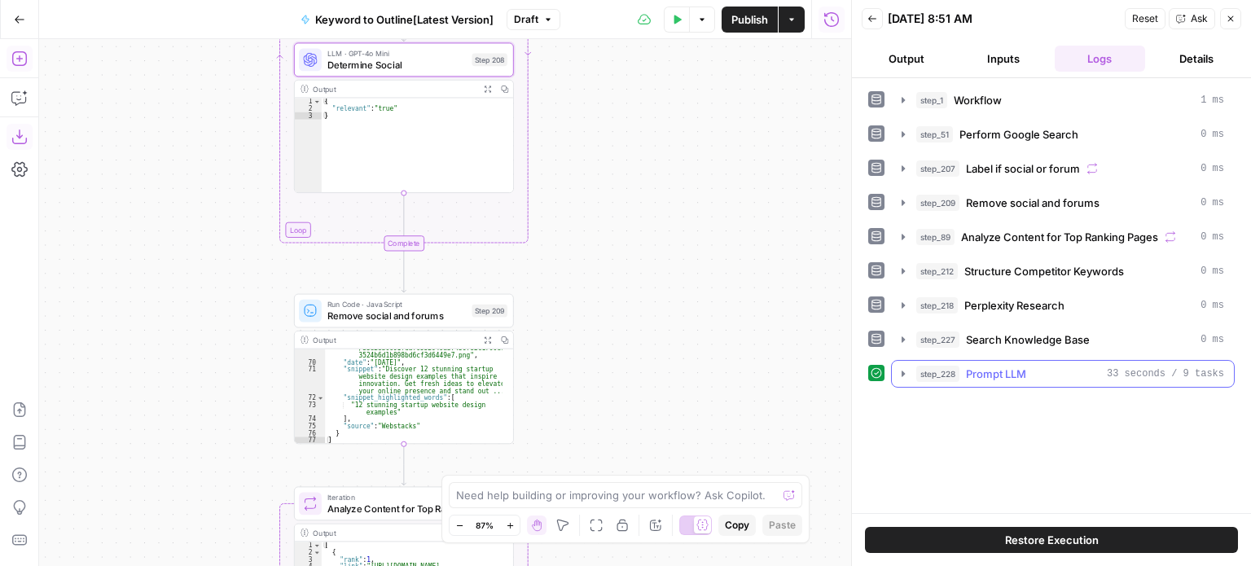
click at [645, 217] on div "Workflow Input Settings Inputs Workflow Workflow Step 1 Output Expand Output Co…" at bounding box center [445, 302] width 812 height 527
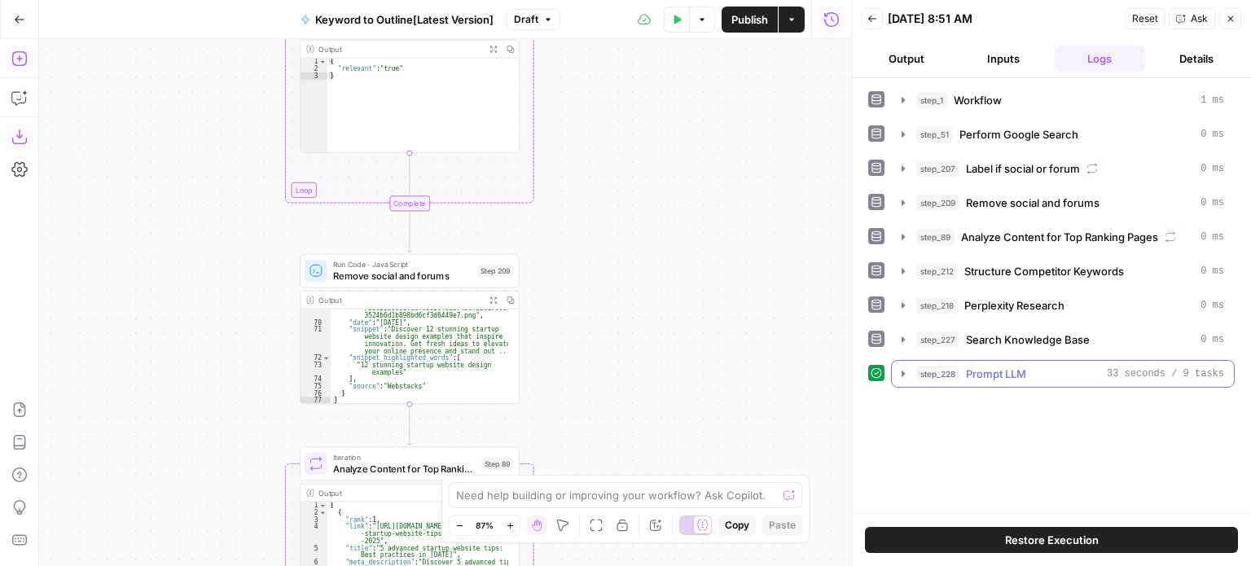
drag, startPoint x: 626, startPoint y: 178, endPoint x: 629, endPoint y: 231, distance: 52.2
click at [629, 231] on div "Workflow Input Settings Inputs Workflow Workflow Step 1 Output Expand Output Co…" at bounding box center [445, 302] width 812 height 527
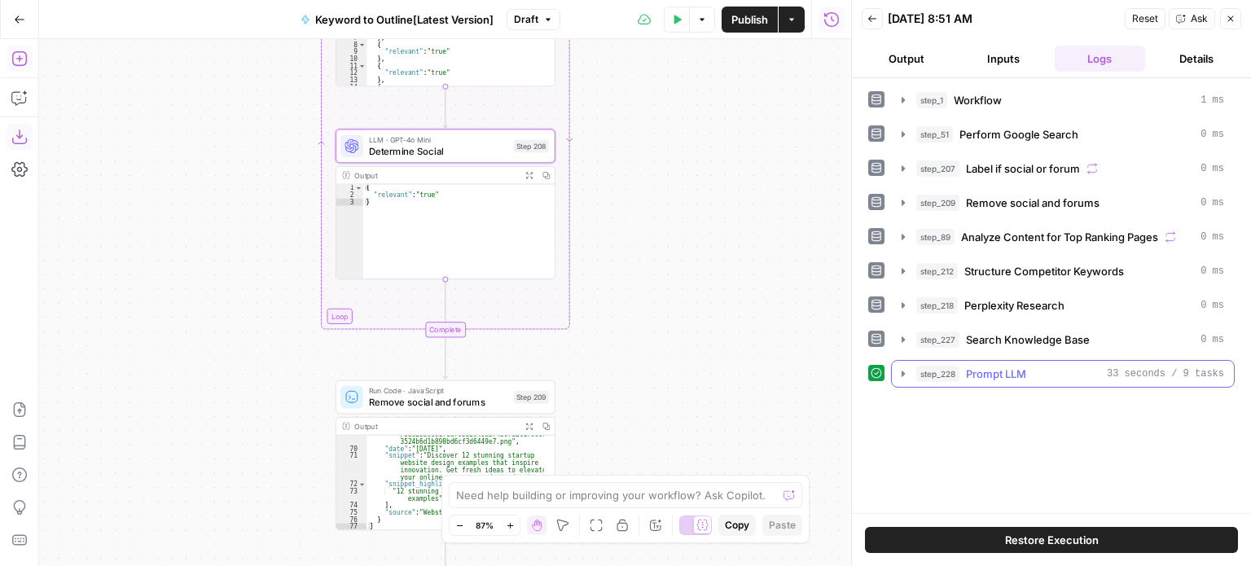
drag, startPoint x: 639, startPoint y: 307, endPoint x: 650, endPoint y: 349, distance: 43.9
click at [648, 358] on div "Workflow Input Settings Inputs Workflow Workflow Step 1 Output Expand Output Co…" at bounding box center [445, 302] width 812 height 527
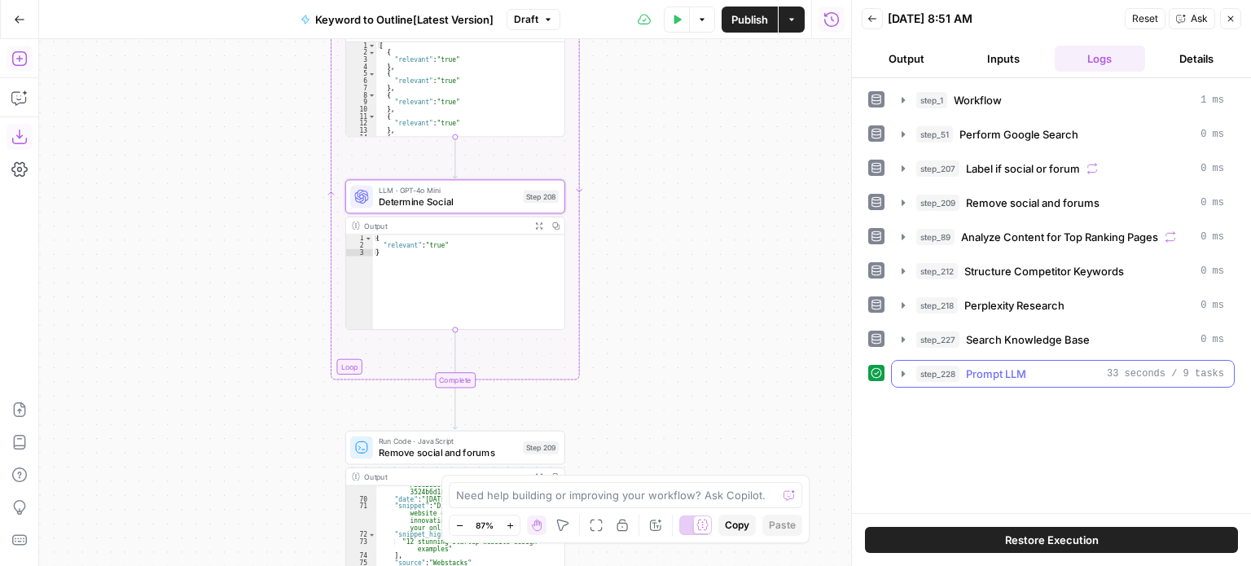
click at [652, 318] on div "Workflow Input Settings Inputs Workflow Workflow Step 1 Output Expand Output Co…" at bounding box center [445, 302] width 812 height 527
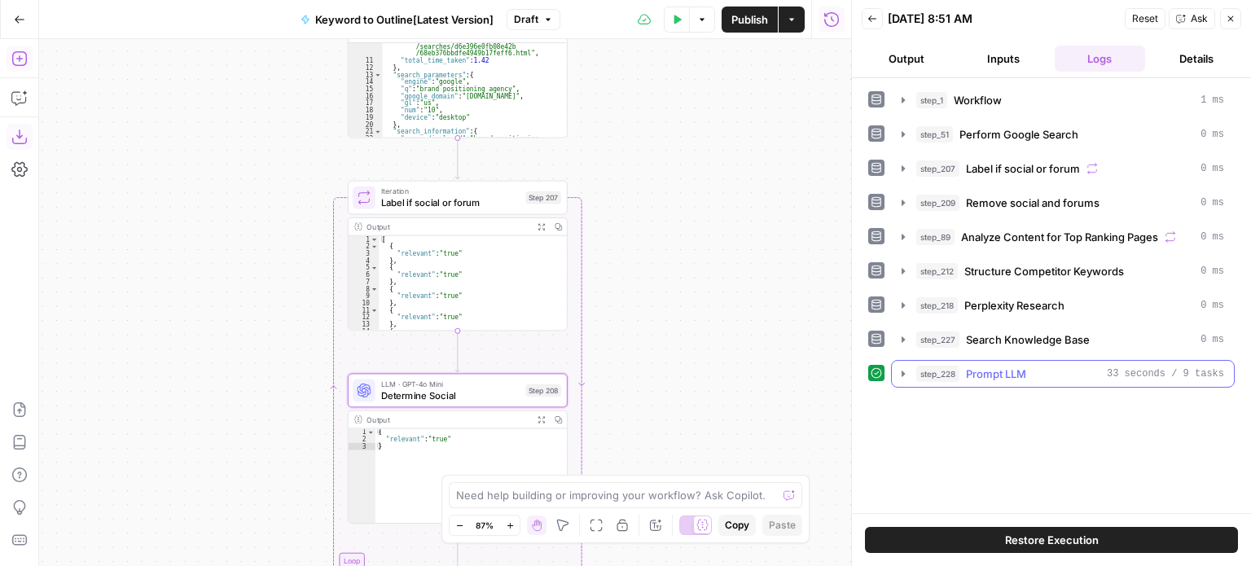
drag, startPoint x: 642, startPoint y: 268, endPoint x: 660, endPoint y: 289, distance: 27.7
click at [656, 318] on div "Workflow Input Settings Inputs Workflow Workflow Step 1 Output Expand Output Co…" at bounding box center [445, 302] width 812 height 527
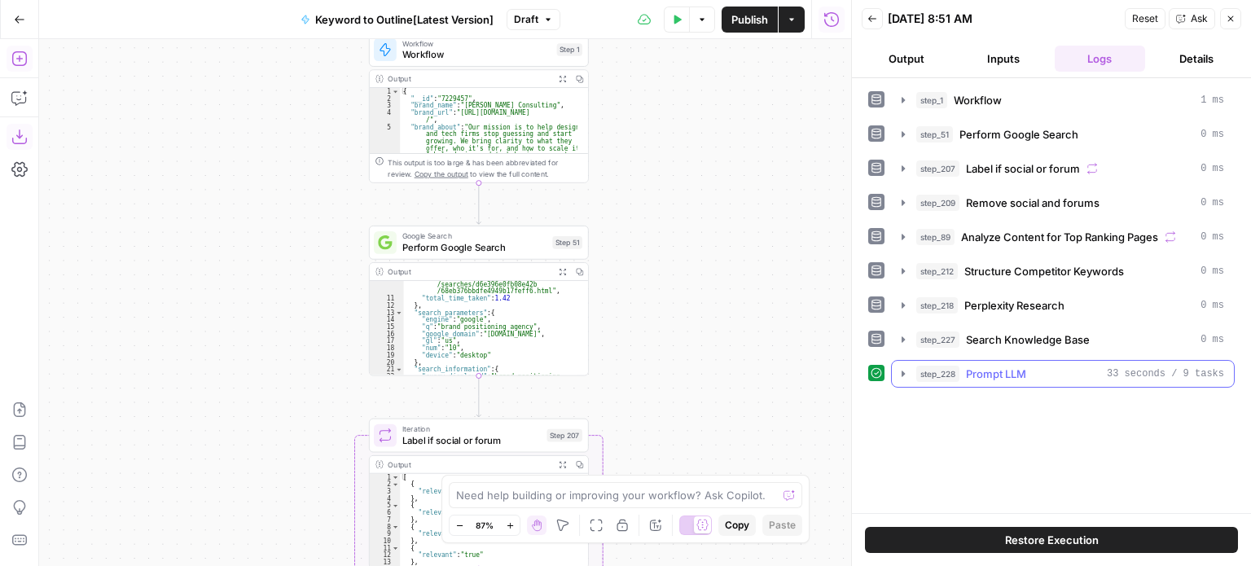
drag, startPoint x: 671, startPoint y: 283, endPoint x: 670, endPoint y: 386, distance: 103.5
click at [670, 386] on div "Workflow Input Settings Inputs Workflow Workflow Step 1 Output Expand Output Co…" at bounding box center [445, 302] width 812 height 527
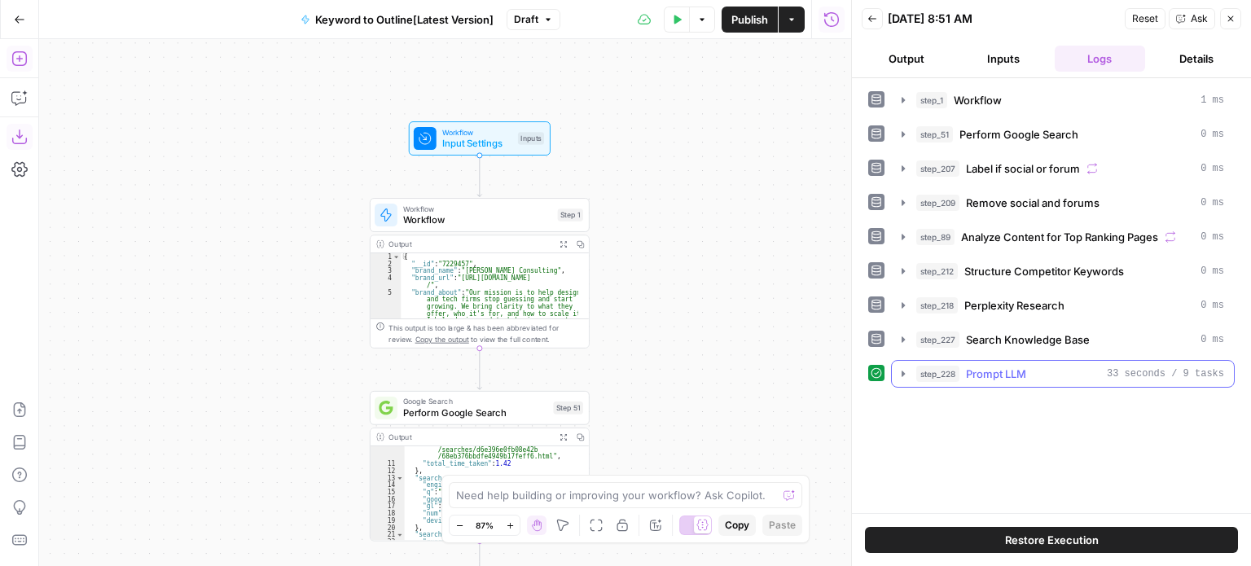
drag, startPoint x: 685, startPoint y: 213, endPoint x: 688, endPoint y: 366, distance: 153.2
click at [688, 366] on div "Workflow Input Settings Inputs Workflow Workflow Step 1 Output Expand Output Co…" at bounding box center [445, 302] width 812 height 527
click at [694, 151] on div "Workflow Input Settings Inputs Workflow Workflow Step 1 Output Expand Output Co…" at bounding box center [445, 302] width 812 height 527
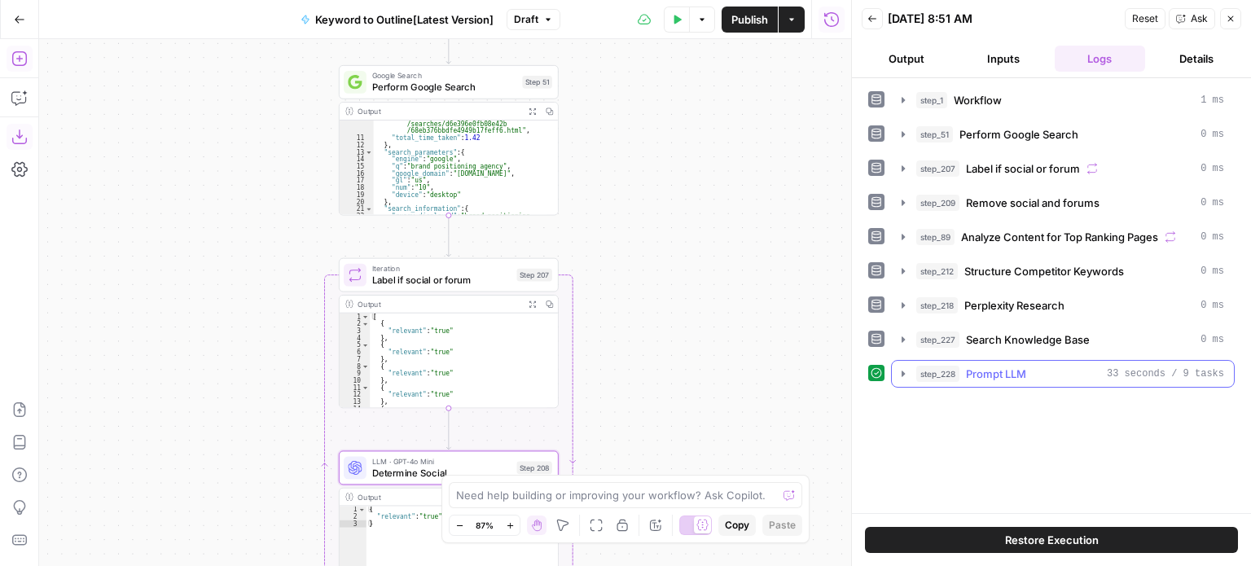
drag, startPoint x: 696, startPoint y: 374, endPoint x: 686, endPoint y: 250, distance: 124.3
click at [686, 250] on div "Workflow Input Settings Inputs Workflow Workflow Step 1 Output Expand Output Co…" at bounding box center [445, 302] width 812 height 527
drag, startPoint x: 666, startPoint y: 381, endPoint x: 686, endPoint y: 127, distance: 255.0
click at [686, 139] on div "Workflow Input Settings Inputs Workflow Workflow Step 1 Output Expand Output Co…" at bounding box center [445, 302] width 812 height 527
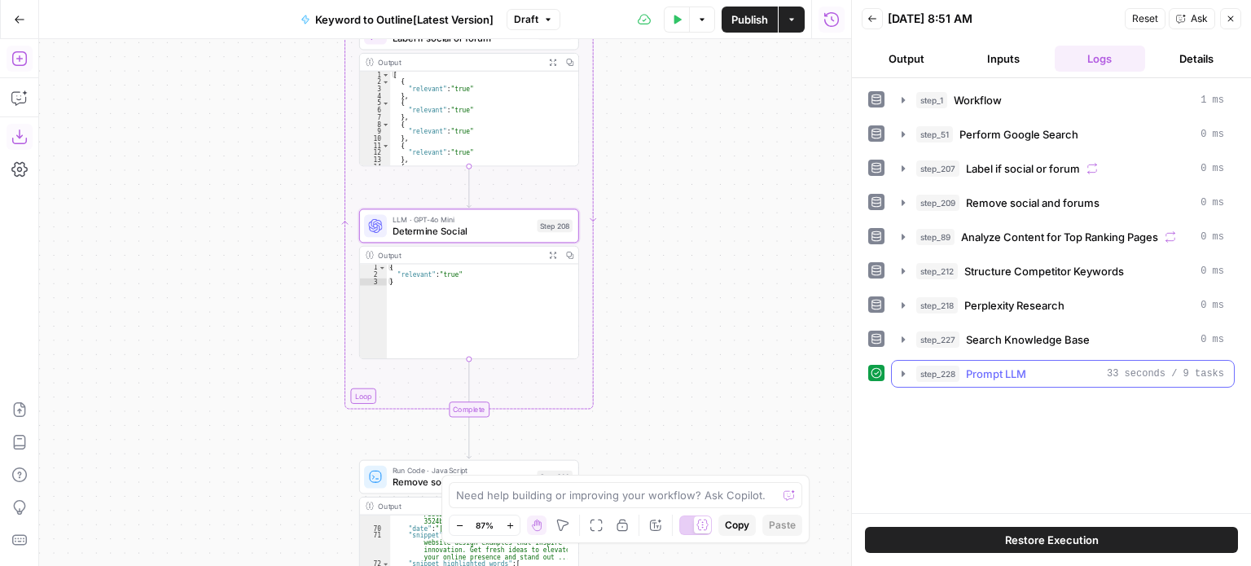
drag, startPoint x: 646, startPoint y: 364, endPoint x: 681, endPoint y: 197, distance: 170.6
click at [674, 222] on div "Workflow Input Settings Inputs Workflow Workflow Step 1 Output Expand Output Co…" at bounding box center [445, 302] width 812 height 527
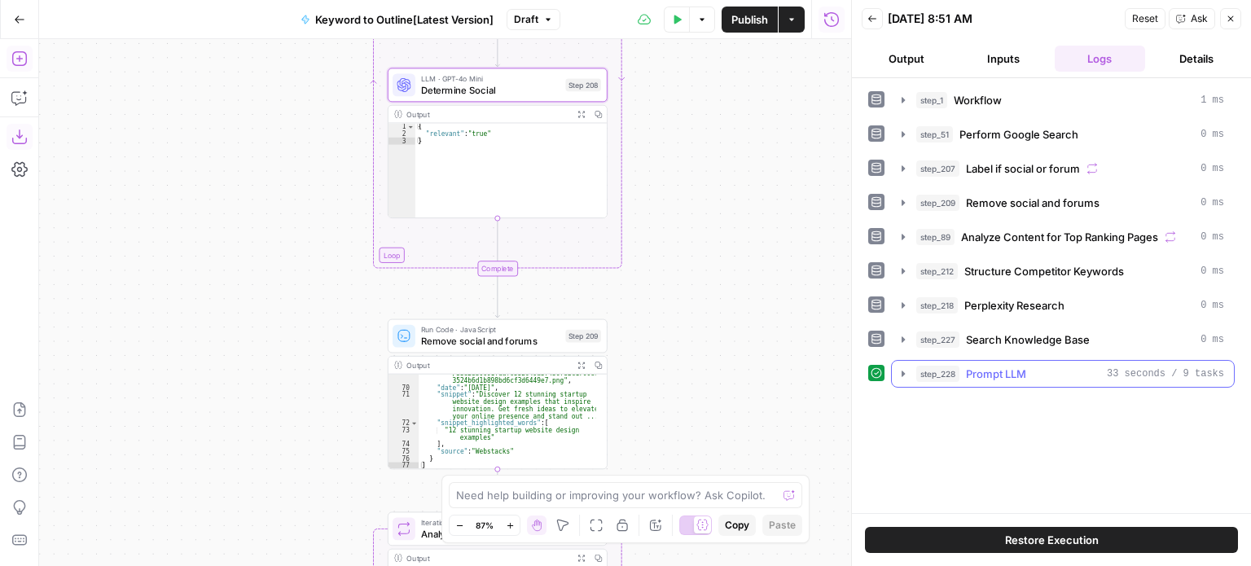
drag, startPoint x: 685, startPoint y: 326, endPoint x: 693, endPoint y: 178, distance: 148.5
click at [690, 208] on div "Workflow Input Settings Inputs Workflow Workflow Step 1 Output Expand Output Co…" at bounding box center [445, 302] width 812 height 527
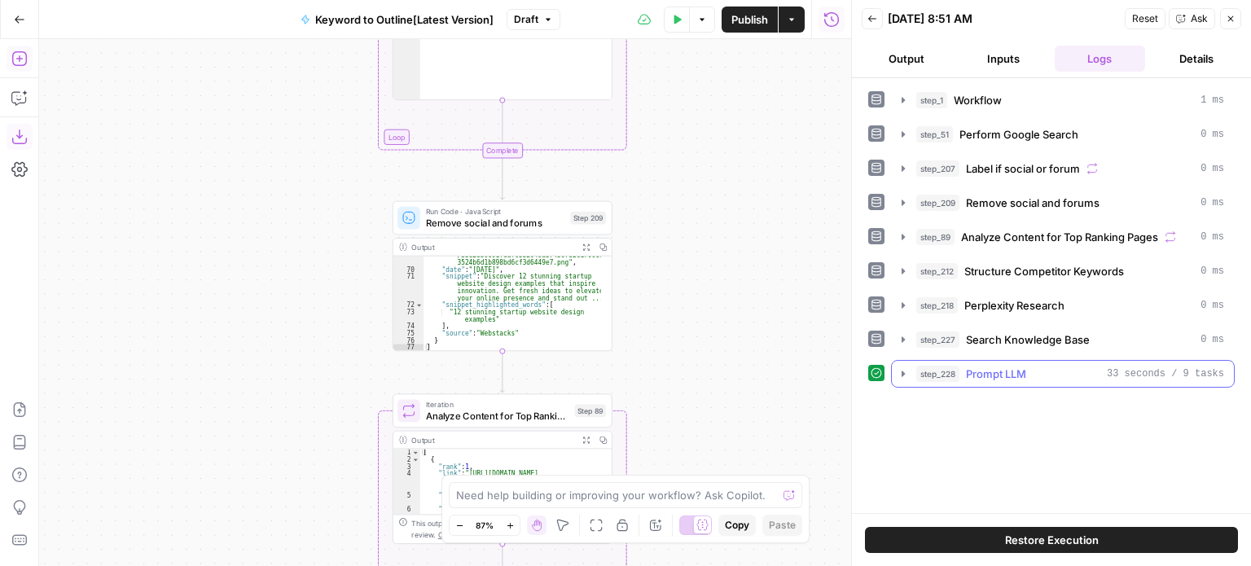
drag, startPoint x: 695, startPoint y: 312, endPoint x: 694, endPoint y: 124, distance: 188.2
click at [695, 128] on div "Workflow Input Settings Inputs Workflow Workflow Step 1 Output Expand Output Co…" at bounding box center [445, 302] width 812 height 527
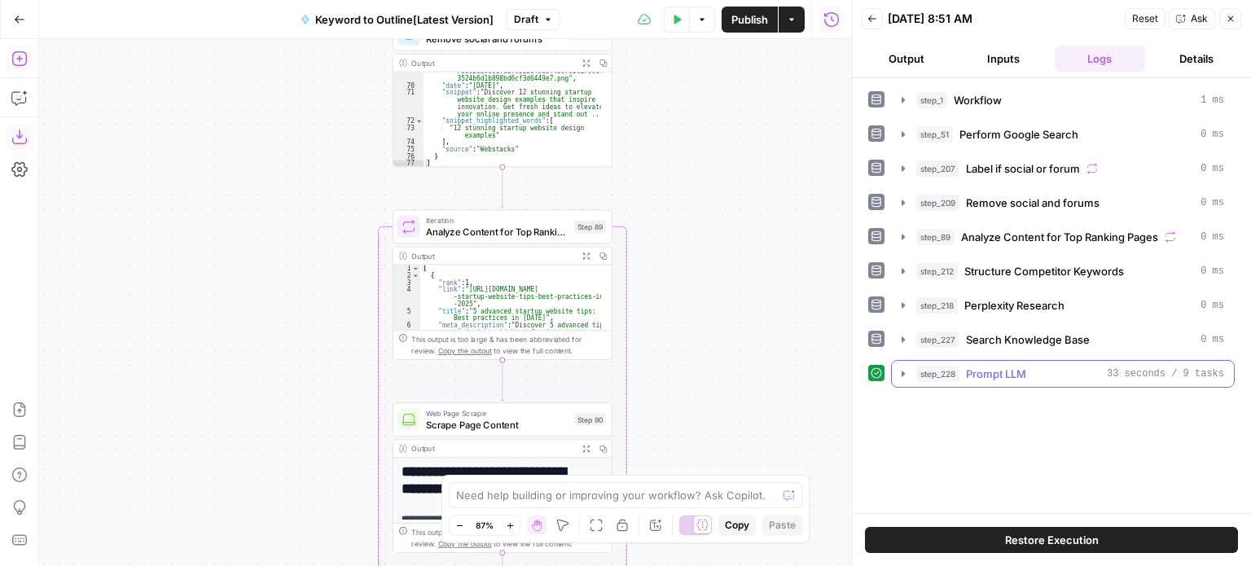
click at [674, 247] on div "Workflow Input Settings Inputs Workflow Workflow Step 1 Output Expand Output Co…" at bounding box center [445, 302] width 812 height 527
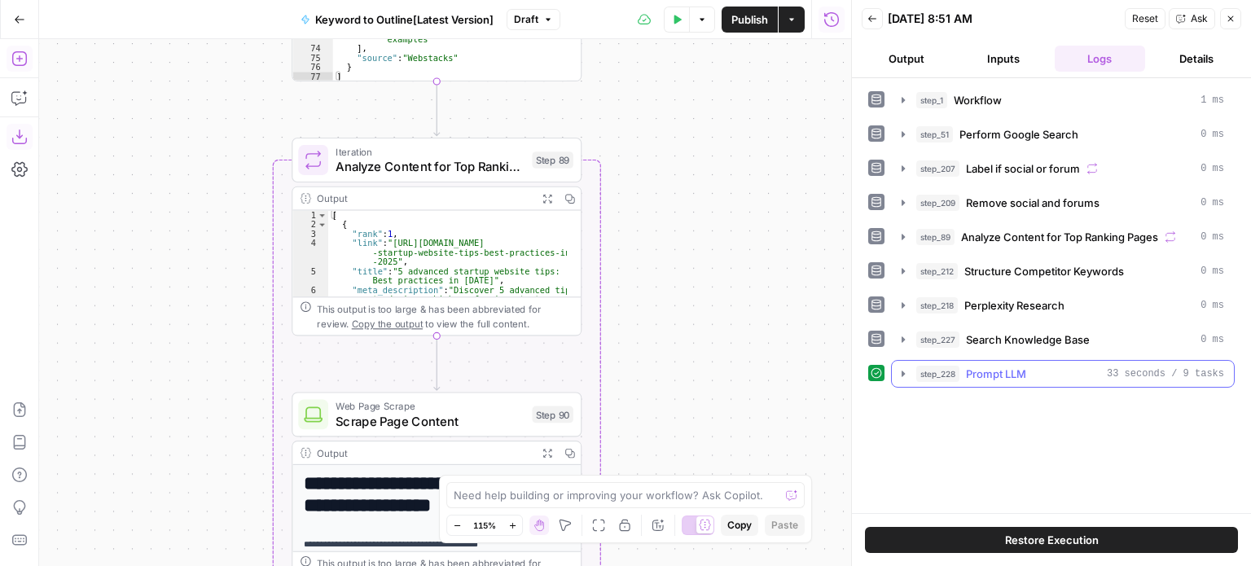
drag, startPoint x: 702, startPoint y: 354, endPoint x: 706, endPoint y: 169, distance: 185.0
click at [702, 182] on div "Workflow Input Settings Inputs Workflow Workflow Step 1 Output Expand Output Co…" at bounding box center [445, 302] width 812 height 527
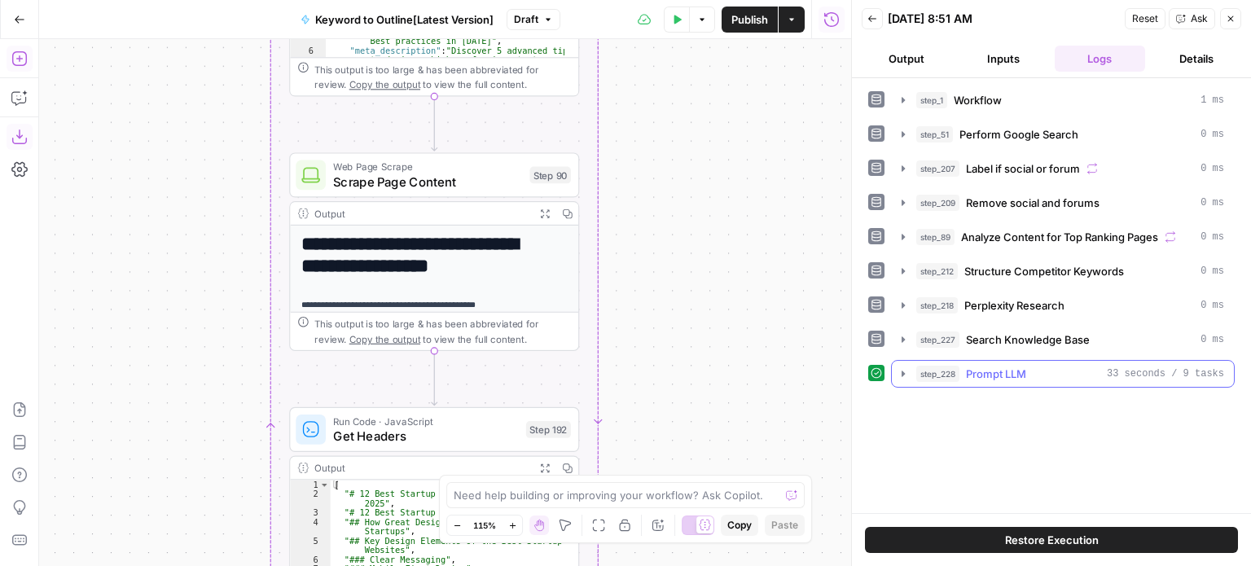
click at [710, 237] on div "Workflow Input Settings Inputs Workflow Workflow Step 1 Output Expand Output Co…" at bounding box center [445, 302] width 812 height 527
drag, startPoint x: 714, startPoint y: 301, endPoint x: 701, endPoint y: 164, distance: 137.5
click at [701, 164] on div "Workflow Input Settings Inputs Workflow Workflow Step 1 Output Expand Output Co…" at bounding box center [445, 302] width 812 height 527
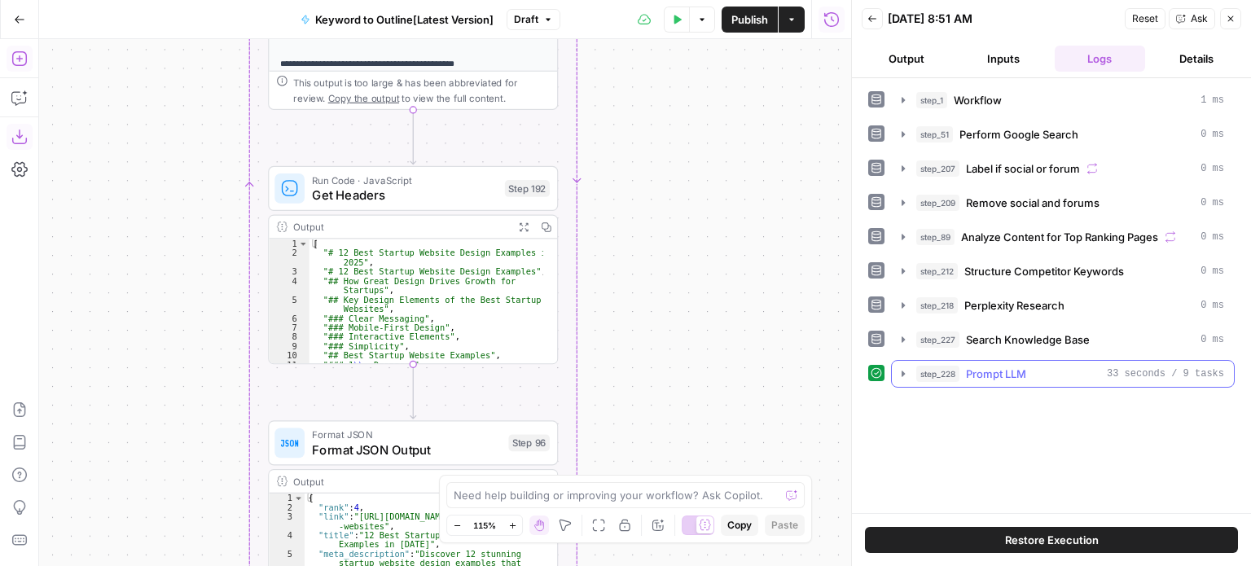
click at [692, 194] on div "Workflow Input Settings Inputs Workflow Workflow Step 1 Output Expand Output Co…" at bounding box center [445, 302] width 812 height 527
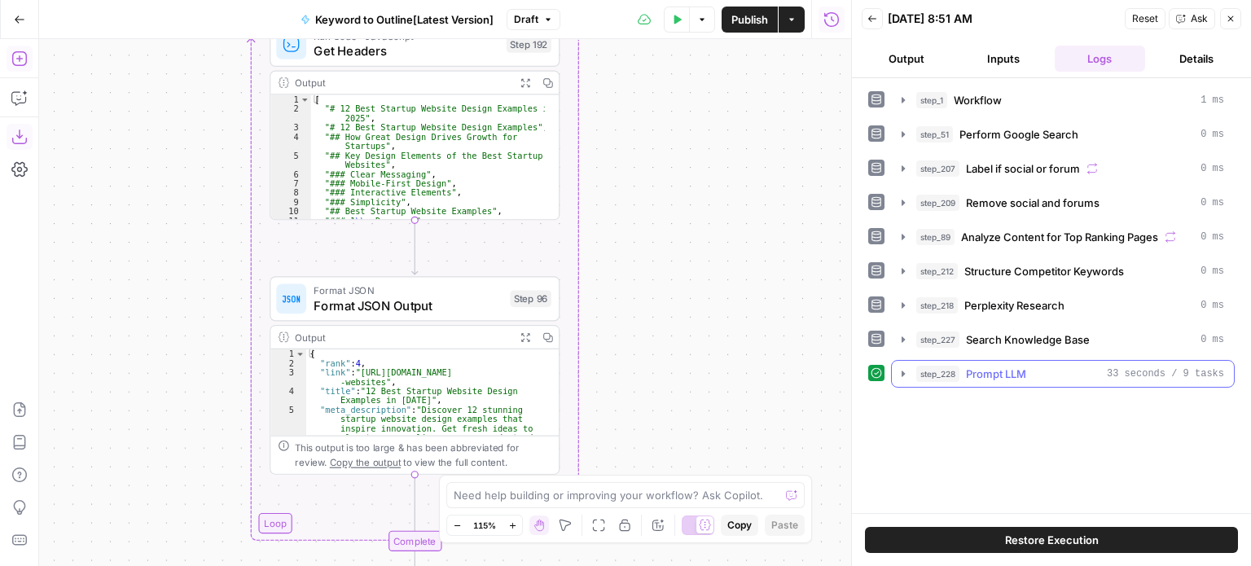
drag, startPoint x: 691, startPoint y: 328, endPoint x: 692, endPoint y: 181, distance: 147.4
click at [692, 181] on div "Workflow Input Settings Inputs Workflow Workflow Step 1 Output Expand Output Co…" at bounding box center [445, 302] width 812 height 527
click at [698, 236] on div "Workflow Input Settings Inputs Workflow Workflow Step 1 Output Expand Output Co…" at bounding box center [445, 302] width 812 height 527
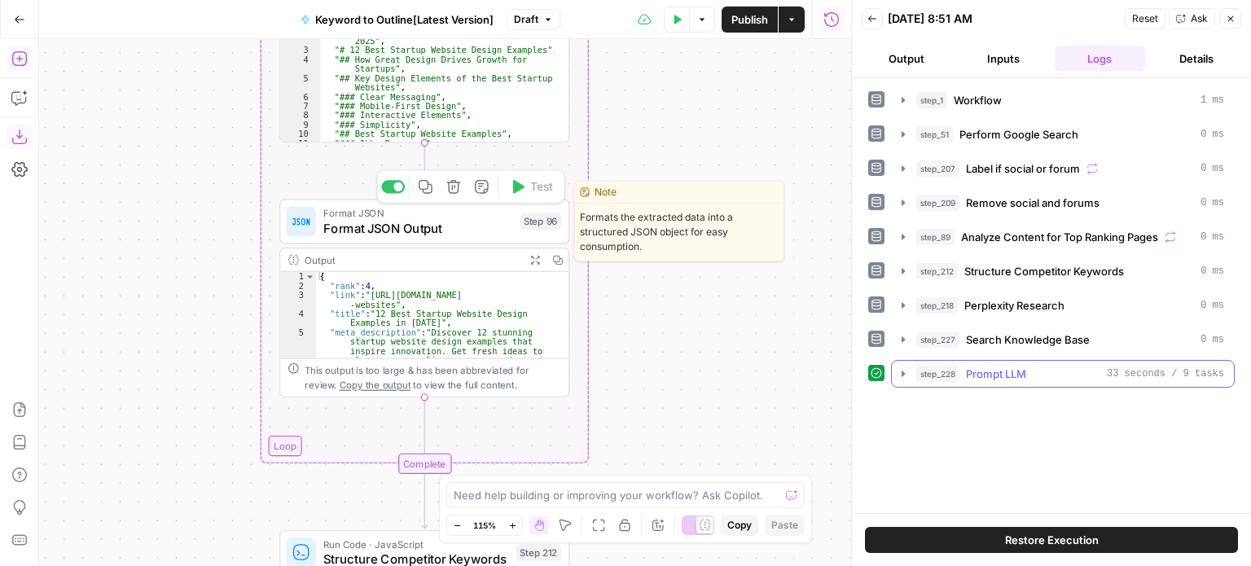
click at [394, 224] on span "Format JSON Output" at bounding box center [417, 227] width 189 height 19
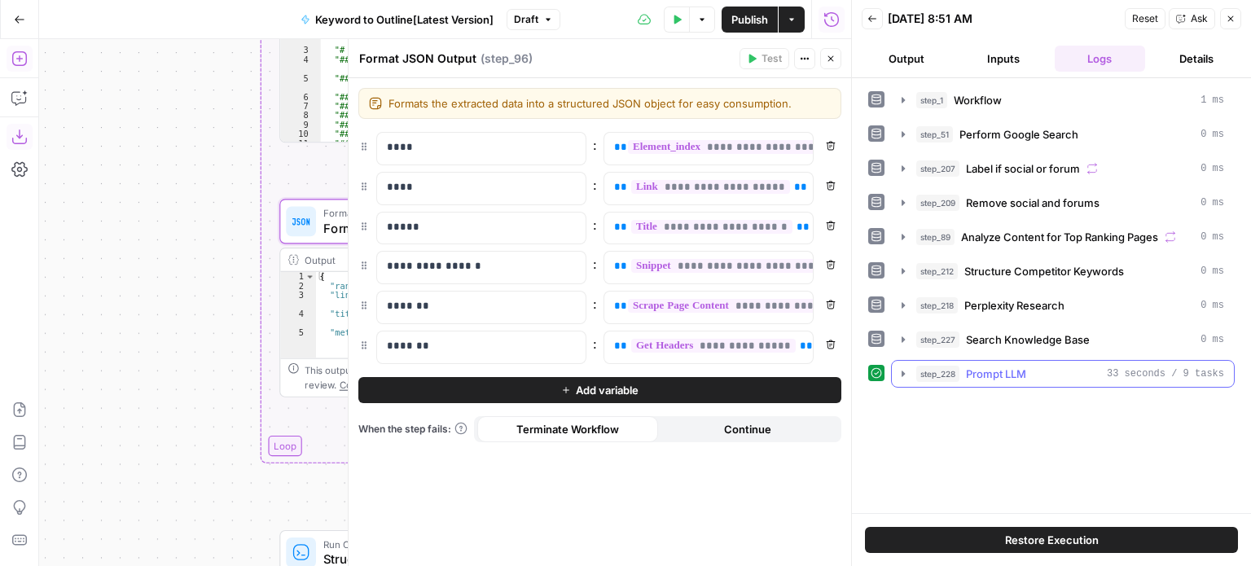
click at [165, 276] on div "Workflow Input Settings Inputs Workflow Workflow Step 1 Output Expand Output Co…" at bounding box center [445, 302] width 812 height 527
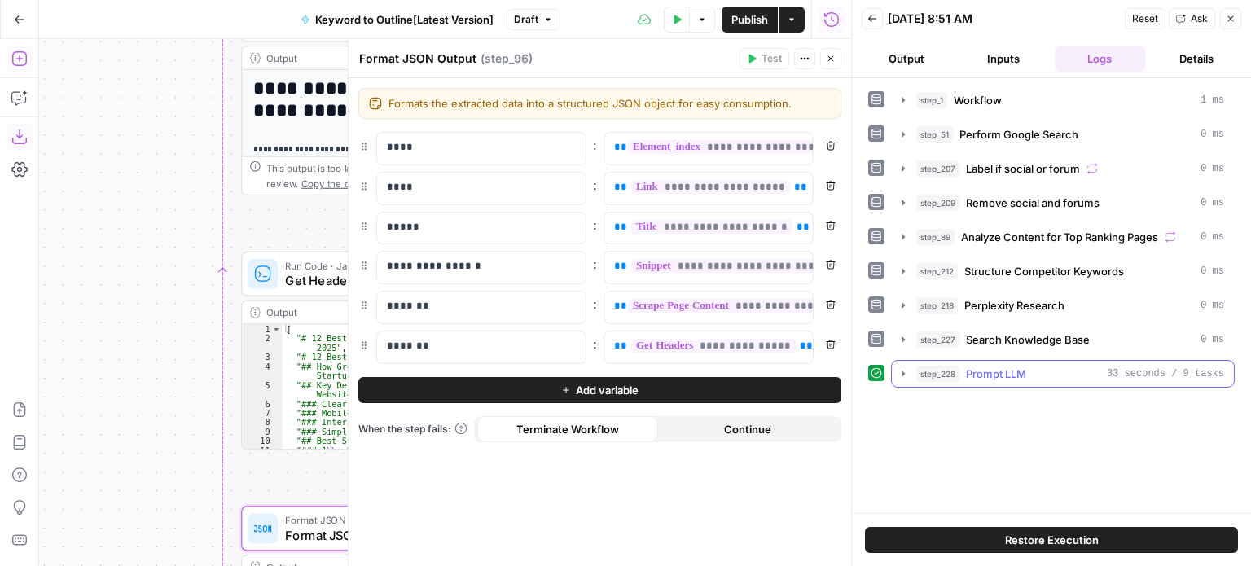
drag, startPoint x: 196, startPoint y: 156, endPoint x: 151, endPoint y: 253, distance: 107.9
click at [151, 253] on div "Workflow Input Settings Inputs Workflow Workflow Step 1 Output Expand Output Co…" at bounding box center [445, 302] width 812 height 527
click at [112, 296] on div "Workflow Input Settings Inputs Workflow Workflow Step 1 Output Expand Output Co…" at bounding box center [445, 302] width 812 height 527
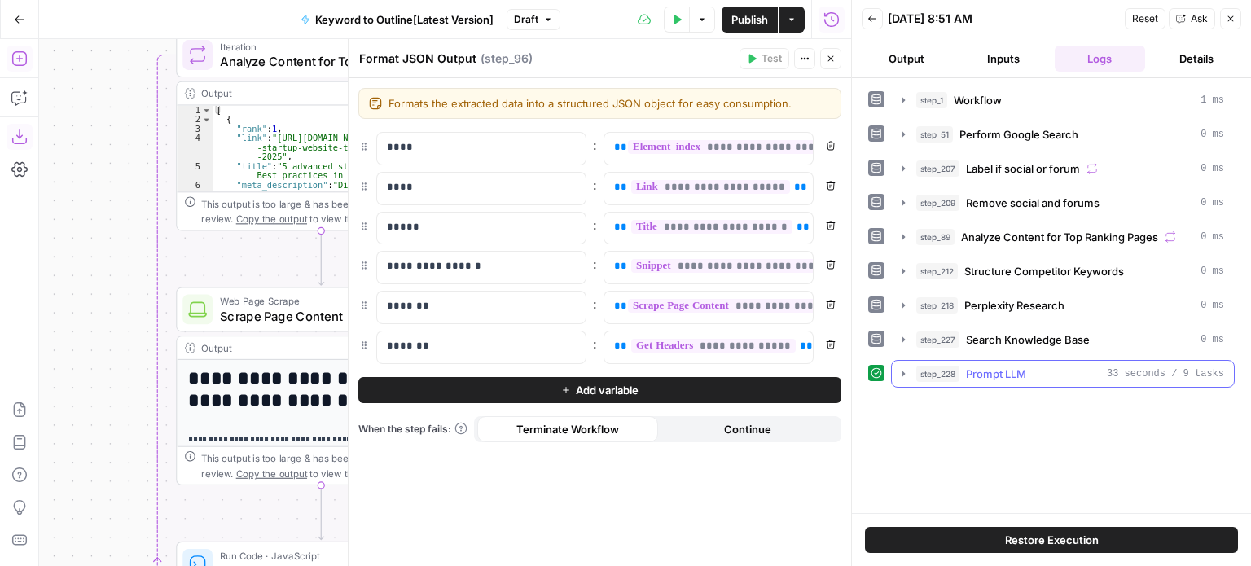
click at [98, 288] on div "Workflow Input Settings Inputs Workflow Workflow Step 1 Output Expand Output Co…" at bounding box center [445, 302] width 812 height 527
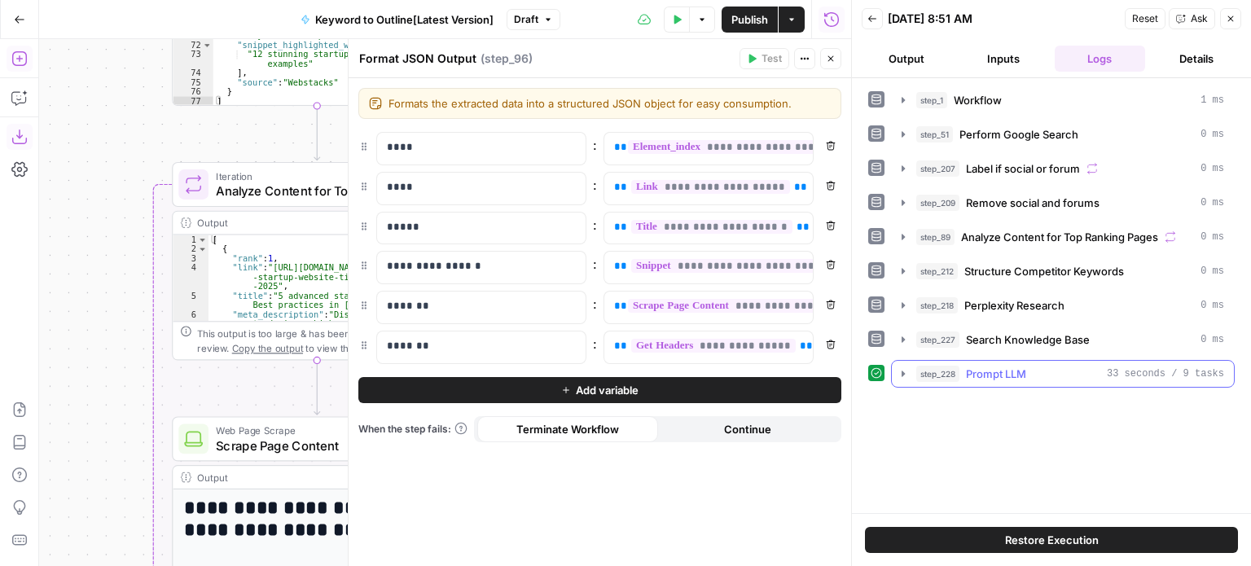
click at [101, 295] on div "Workflow Input Settings Inputs Workflow Workflow Step 1 Output Expand Output Co…" at bounding box center [445, 302] width 812 height 527
drag, startPoint x: 105, startPoint y: 178, endPoint x: 85, endPoint y: 275, distance: 99.1
click at [85, 275] on div "Workflow Input Settings Inputs Workflow Workflow Step 1 Output Expand Output Co…" at bounding box center [445, 302] width 812 height 527
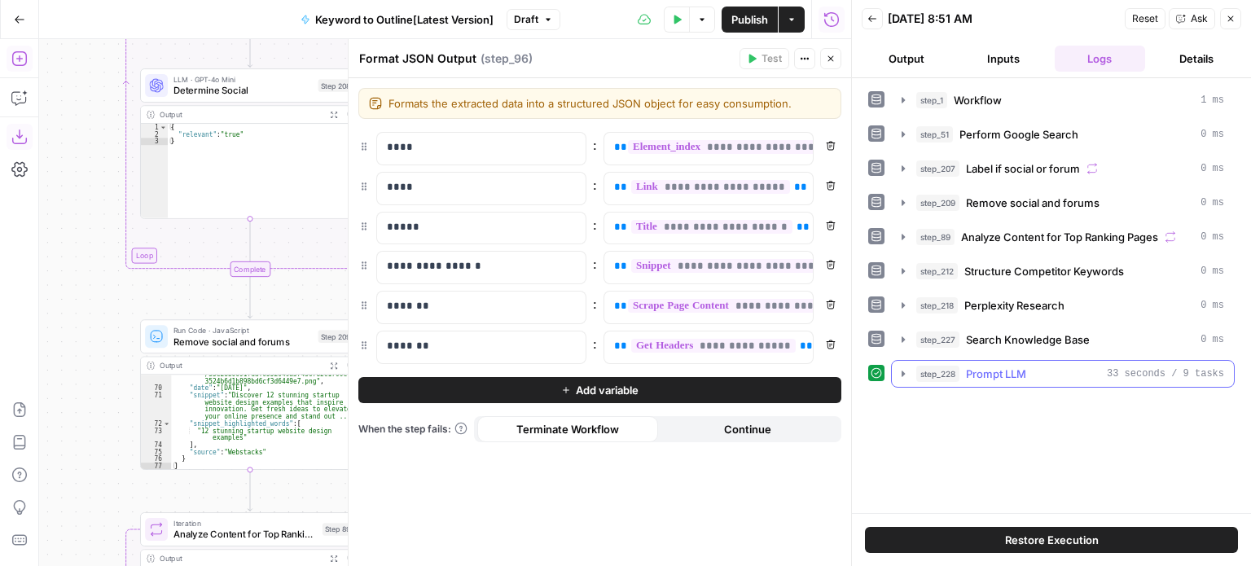
drag, startPoint x: 84, startPoint y: 191, endPoint x: 90, endPoint y: 442, distance: 250.1
click at [90, 442] on div "Workflow Input Settings Inputs Workflow Workflow Step 1 Output Expand Output Co…" at bounding box center [445, 302] width 812 height 527
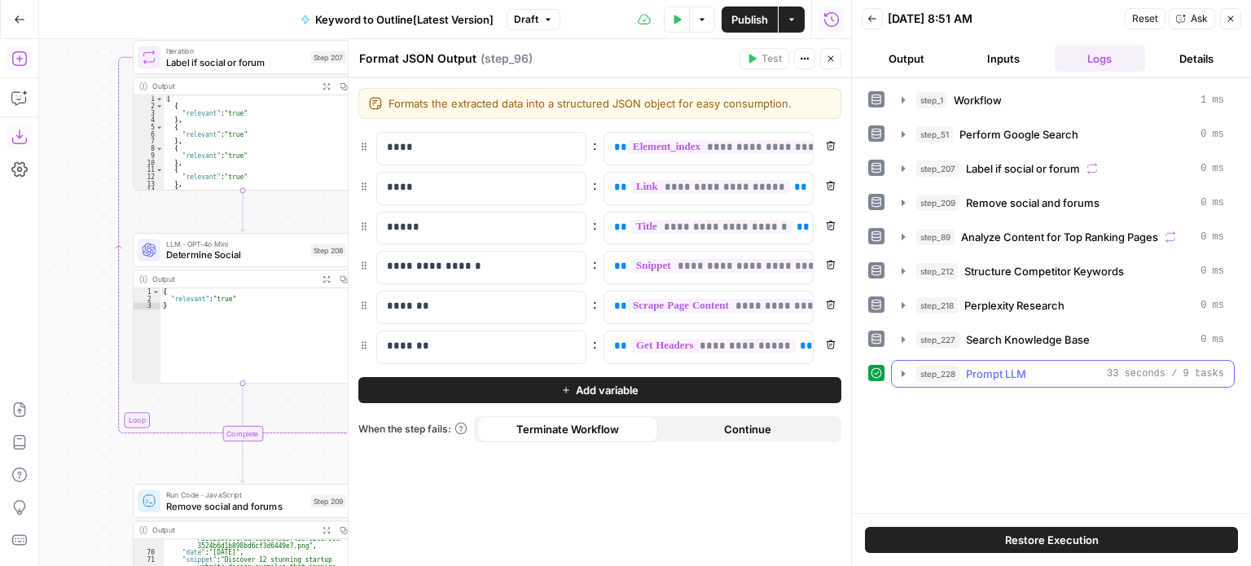
drag, startPoint x: 81, startPoint y: 334, endPoint x: 81, endPoint y: 384, distance: 49.7
click at [81, 384] on div "Workflow Input Settings Inputs Workflow Workflow Step 1 Output Expand Output Co…" at bounding box center [445, 302] width 812 height 527
drag, startPoint x: 72, startPoint y: 261, endPoint x: 81, endPoint y: 314, distance: 52.8
click at [81, 314] on div "Workflow Input Settings Inputs Workflow Workflow Step 1 Output Expand Output Co…" at bounding box center [445, 302] width 812 height 527
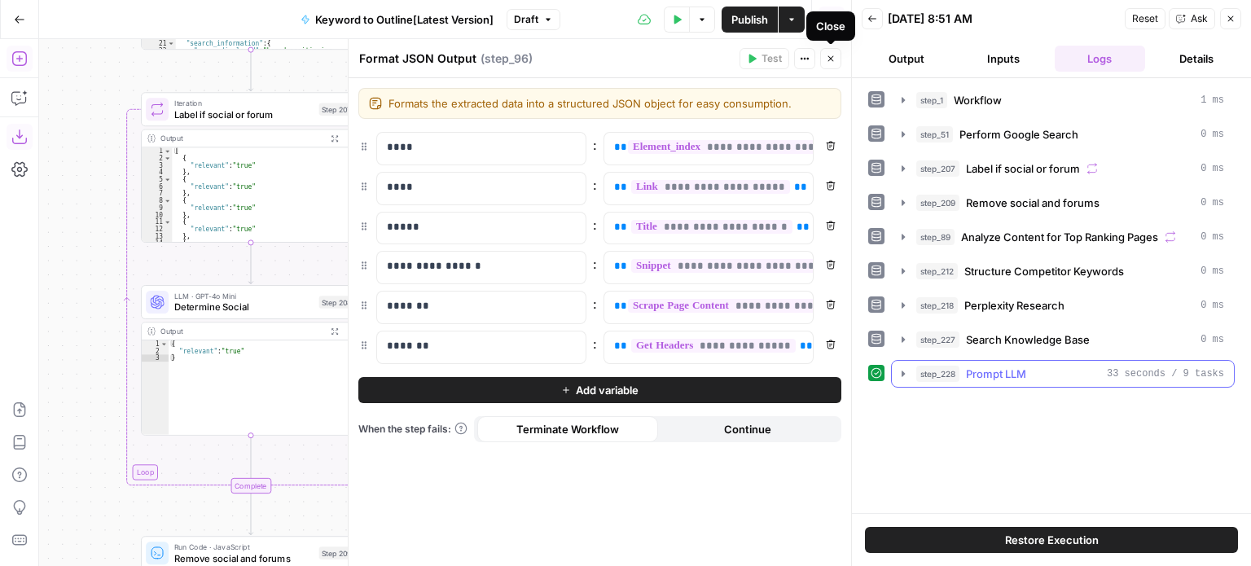
click at [826, 61] on icon "button" at bounding box center [831, 59] width 10 height 10
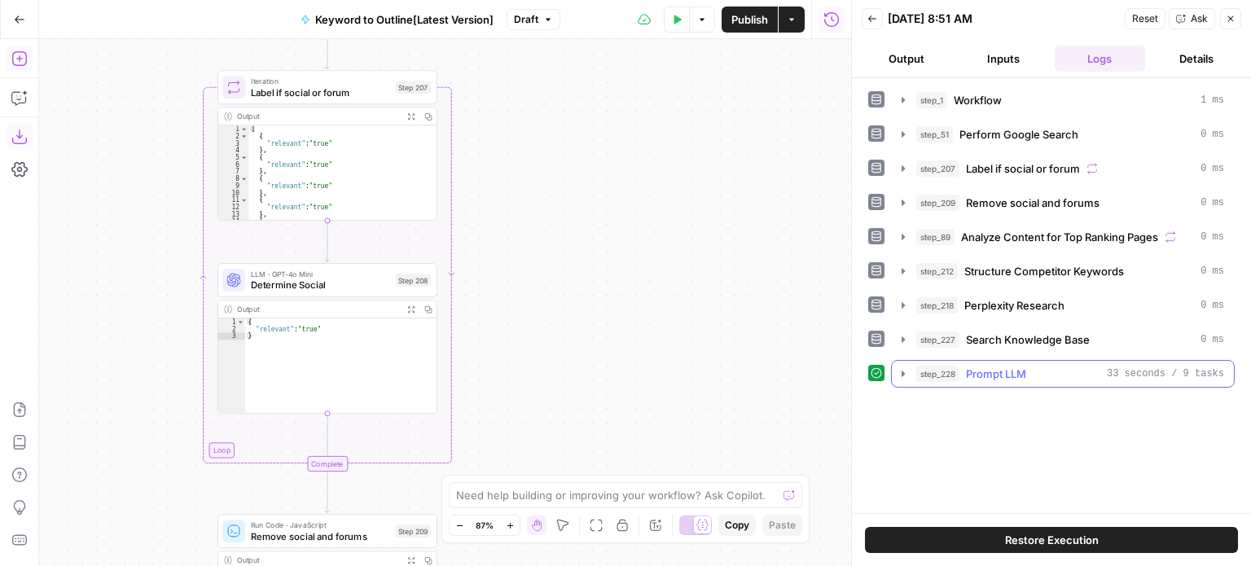
drag, startPoint x: 585, startPoint y: 186, endPoint x: 592, endPoint y: 267, distance: 81.8
click at [592, 267] on div "Workflow Input Settings Inputs Workflow Workflow Step 1 Output Expand Output Co…" at bounding box center [445, 302] width 812 height 527
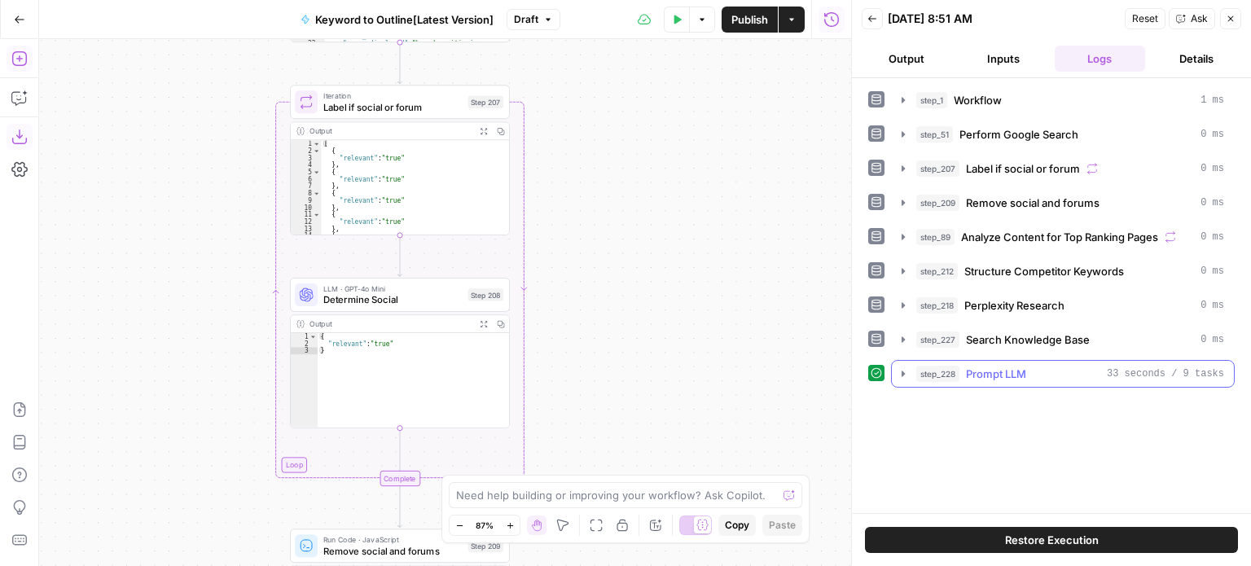
drag, startPoint x: 564, startPoint y: 180, endPoint x: 642, endPoint y: 213, distance: 84.7
click at [642, 213] on div "Workflow Input Settings Inputs Workflow Workflow Step 1 Output Expand Output Co…" at bounding box center [445, 302] width 812 height 527
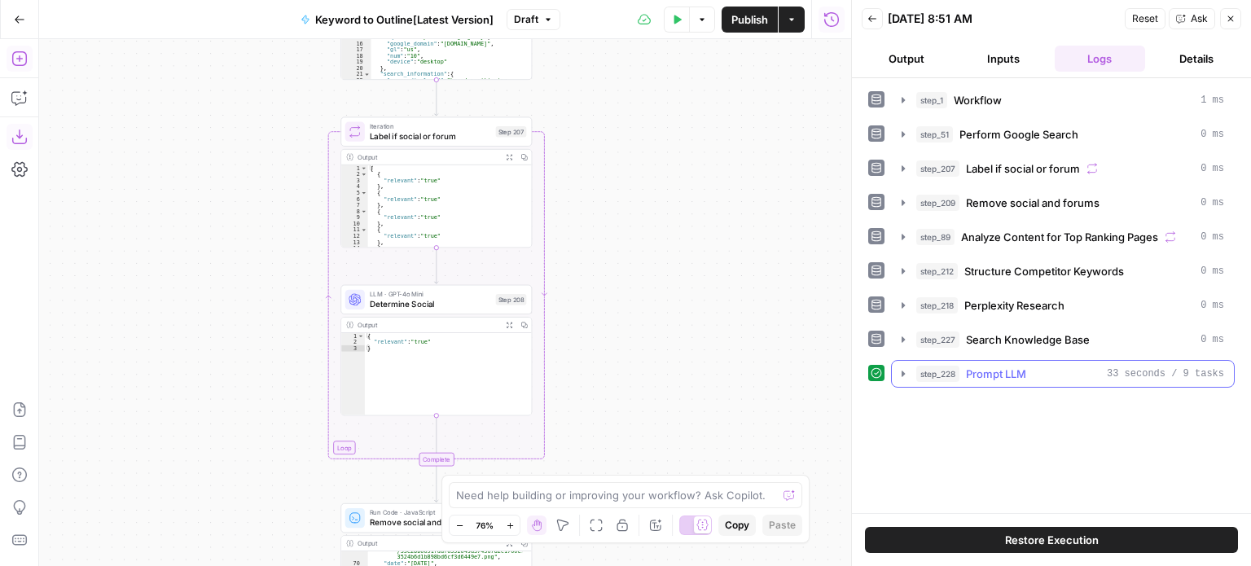
click at [242, 241] on div "Workflow Input Settings Inputs Workflow Workflow Step 1 Output Expand Output Co…" at bounding box center [445, 302] width 812 height 527
drag, startPoint x: 650, startPoint y: 123, endPoint x: 626, endPoint y: 178, distance: 60.5
click at [626, 178] on div "Workflow Input Settings Inputs Workflow Workflow Step 1 Output Expand Output Co…" at bounding box center [445, 302] width 812 height 527
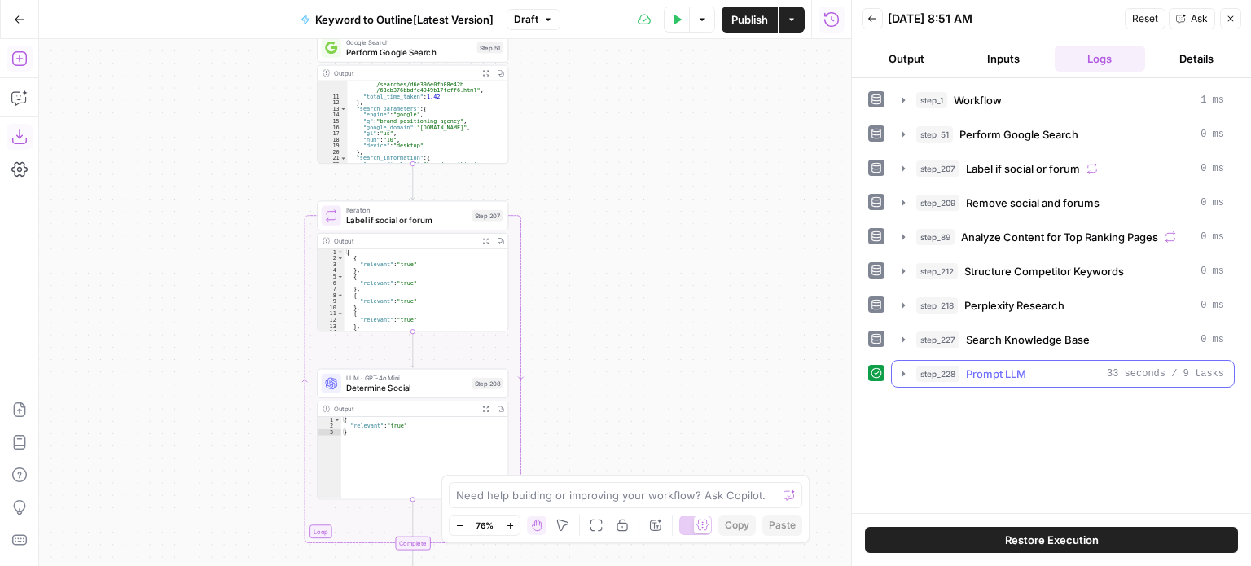
drag, startPoint x: 626, startPoint y: 321, endPoint x: 624, endPoint y: 152, distance: 168.6
click at [622, 79] on div "Workflow Input Settings Inputs Workflow Workflow Step 1 Output Expand Output Co…" at bounding box center [445, 302] width 812 height 527
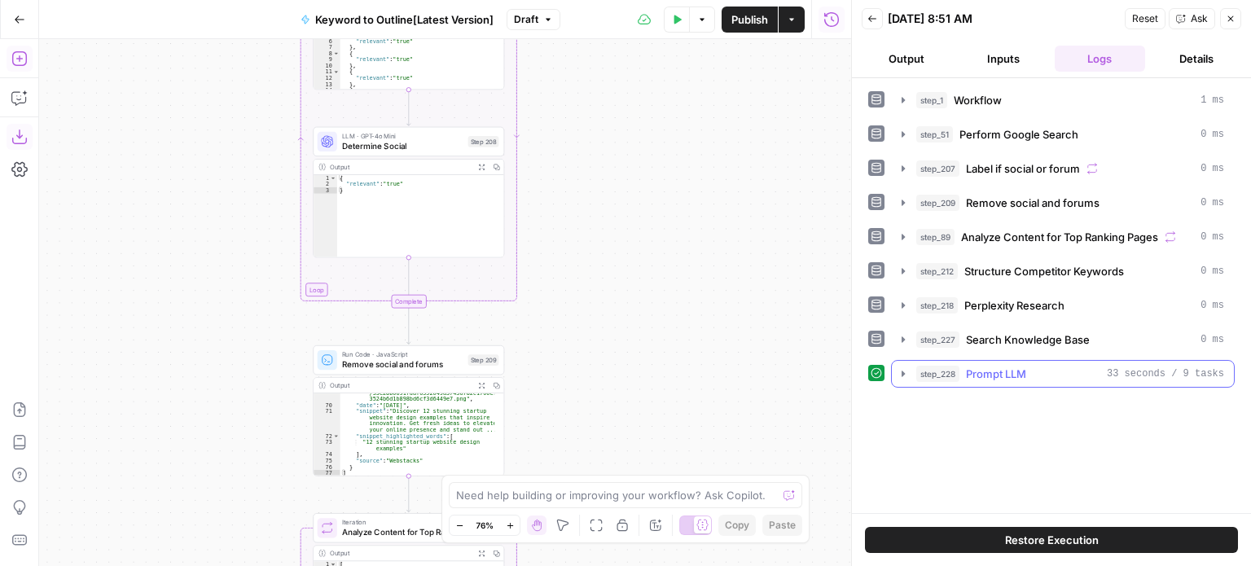
click at [639, 130] on div "Workflow Input Settings Inputs Workflow Workflow Step 1 Output Expand Output Co…" at bounding box center [445, 302] width 812 height 527
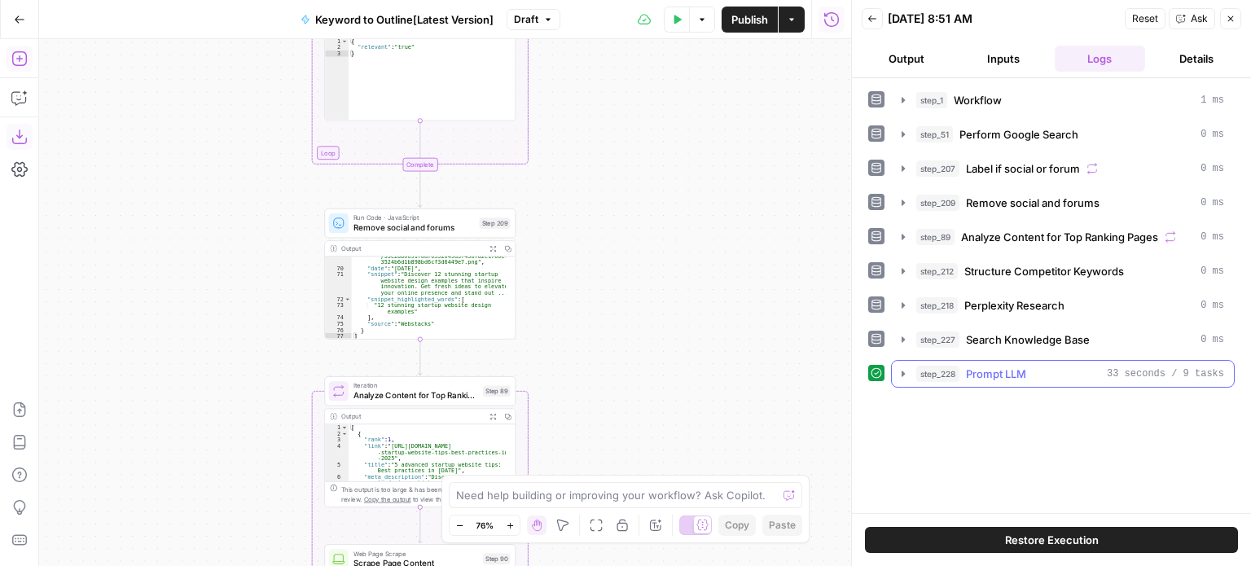
drag, startPoint x: 622, startPoint y: 358, endPoint x: 645, endPoint y: 169, distance: 191.2
click at [643, 178] on div "Workflow Input Settings Inputs Workflow Workflow Step 1 Output Expand Output Co…" at bounding box center [445, 302] width 812 height 527
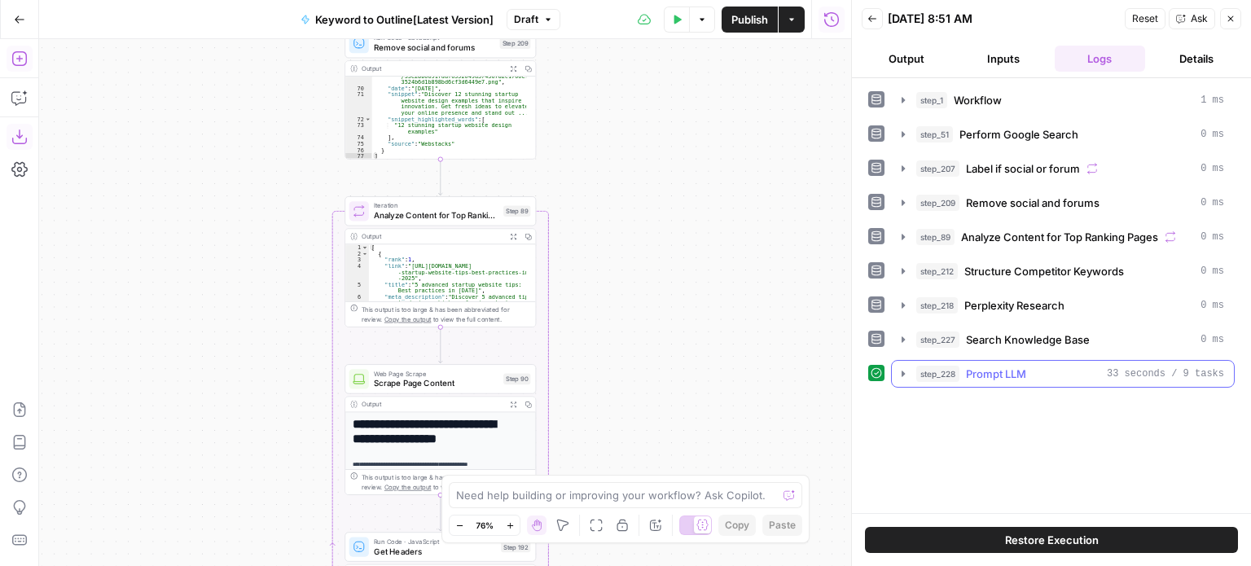
click at [644, 138] on div "Workflow Input Settings Inputs Workflow Workflow Step 1 Output Expand Output Co…" at bounding box center [445, 302] width 812 height 527
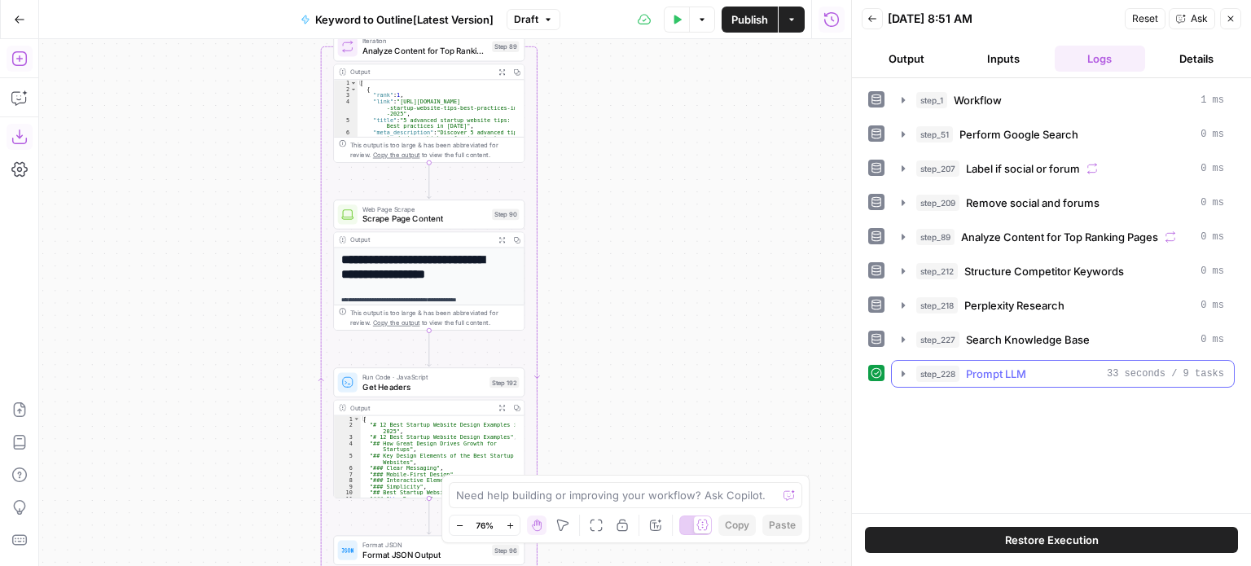
drag, startPoint x: 654, startPoint y: 286, endPoint x: 653, endPoint y: 125, distance: 161.3
click at [653, 128] on div "Workflow Input Settings Inputs Workflow Workflow Step 1 Output Expand Output Co…" at bounding box center [445, 302] width 812 height 527
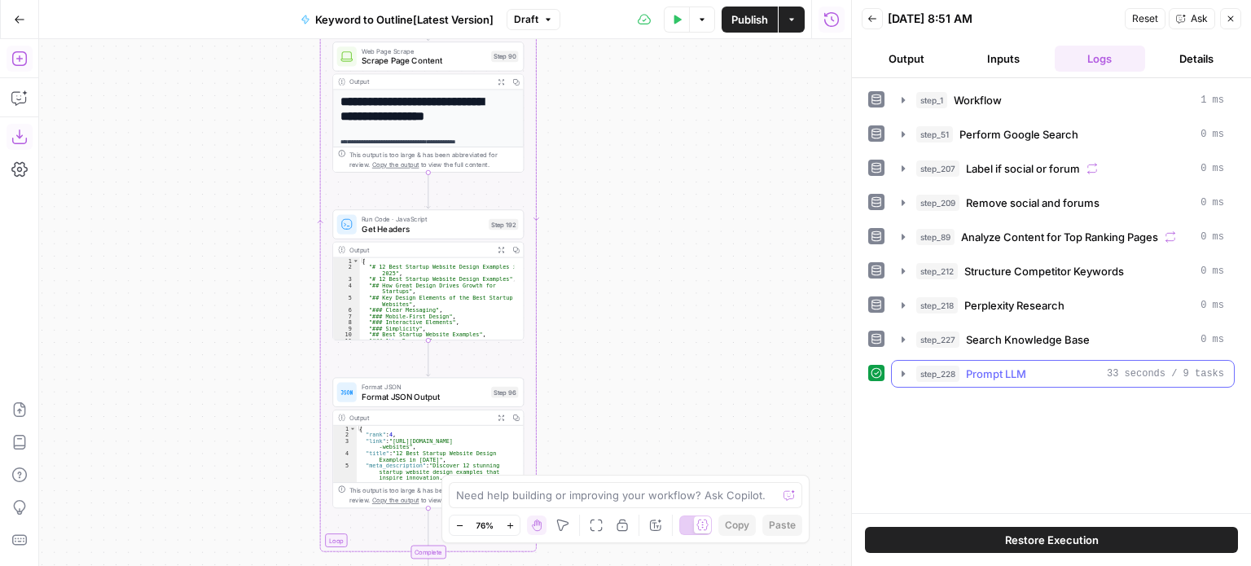
click at [667, 107] on div "Workflow Input Settings Inputs Workflow Workflow Step 1 Output Expand Output Co…" at bounding box center [445, 302] width 812 height 527
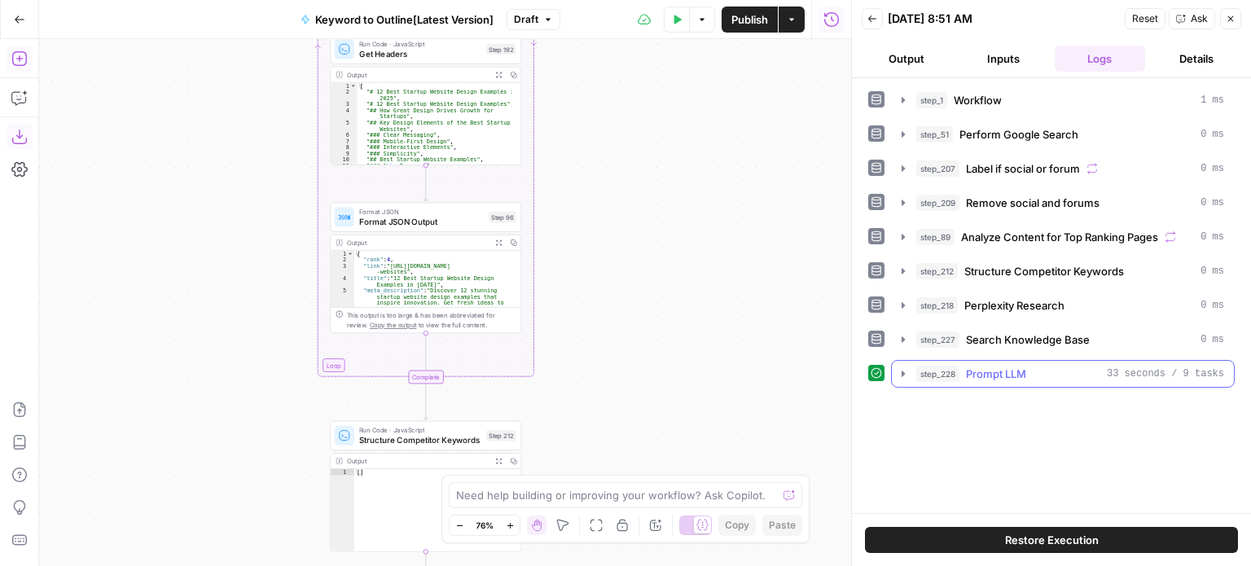
drag, startPoint x: 660, startPoint y: 368, endPoint x: 683, endPoint y: 310, distance: 62.5
click at [686, 314] on div "Workflow Input Settings Inputs Workflow Workflow Step 1 Output Expand Output Co…" at bounding box center [445, 302] width 812 height 527
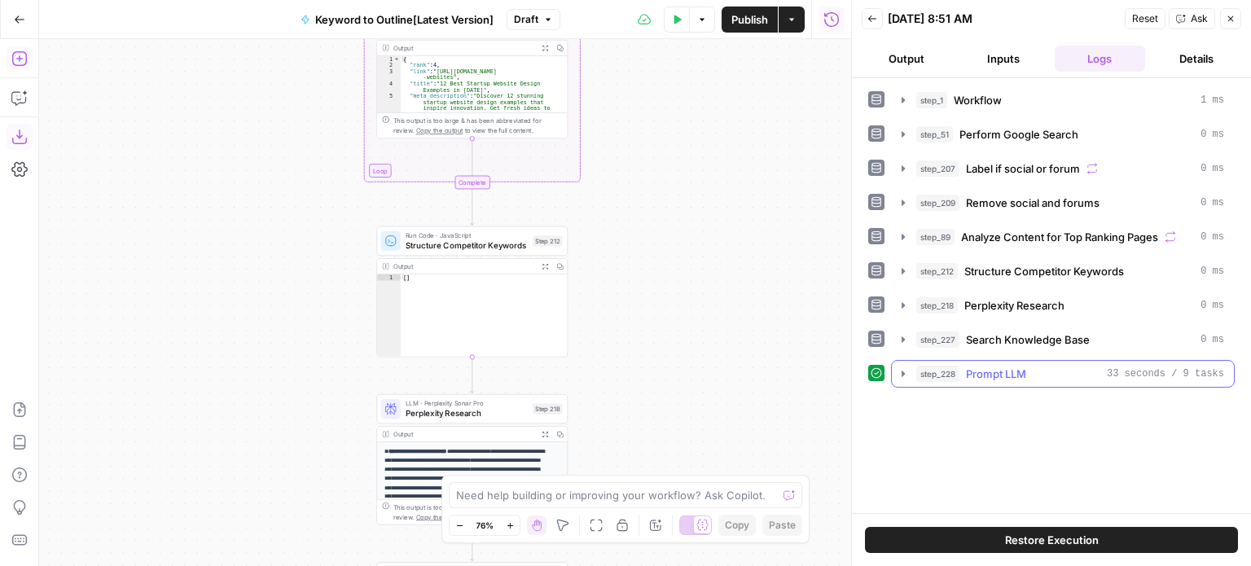
drag, startPoint x: 668, startPoint y: 334, endPoint x: 686, endPoint y: 192, distance: 142.9
click at [686, 192] on div "Workflow Input Settings Inputs Workflow Workflow Step 1 Output Expand Output Co…" at bounding box center [445, 302] width 812 height 527
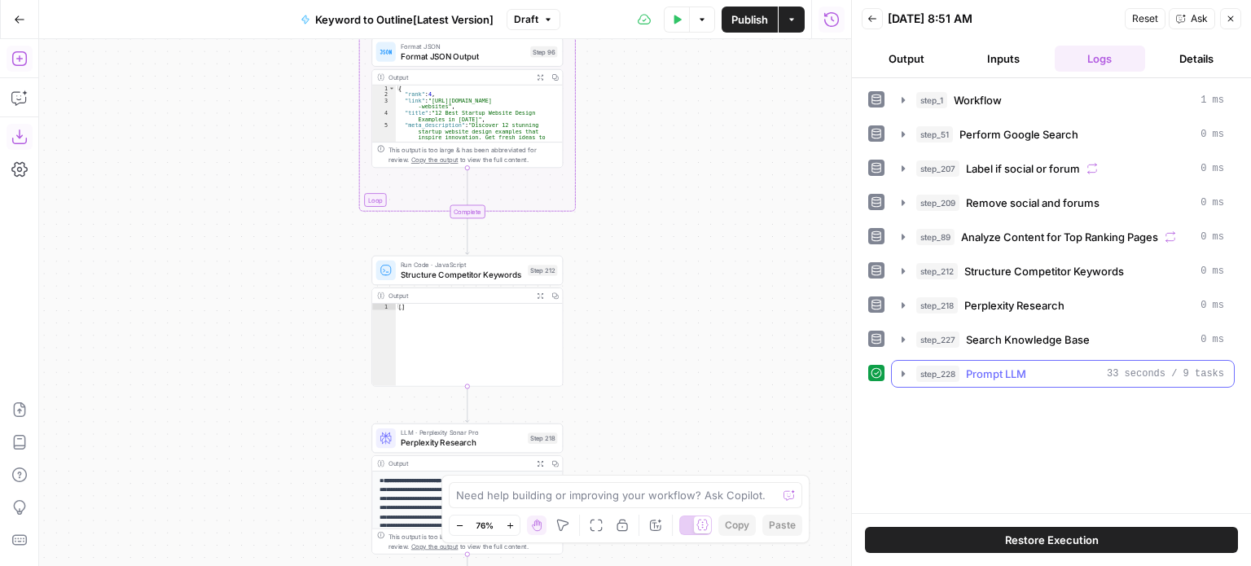
drag, startPoint x: 689, startPoint y: 169, endPoint x: 684, endPoint y: 198, distance: 29.7
click at [684, 198] on div "Workflow Input Settings Inputs Workflow Workflow Step 1 Output Expand Output Co…" at bounding box center [445, 302] width 812 height 527
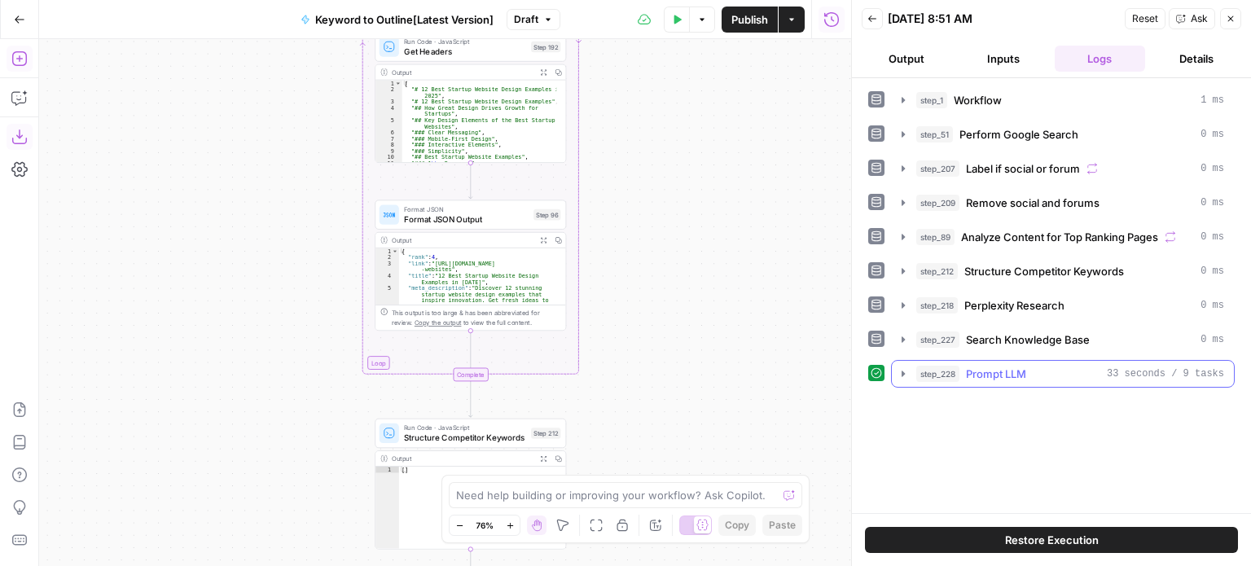
click at [635, 295] on div "Workflow Input Settings Inputs Workflow Workflow Step 1 Output Expand Output Co…" at bounding box center [445, 302] width 812 height 527
drag, startPoint x: 632, startPoint y: 178, endPoint x: 600, endPoint y: 395, distance: 219.1
click at [600, 411] on div "Workflow Input Settings Inputs Workflow Workflow Step 1 Output Expand Output Co…" at bounding box center [445, 302] width 812 height 527
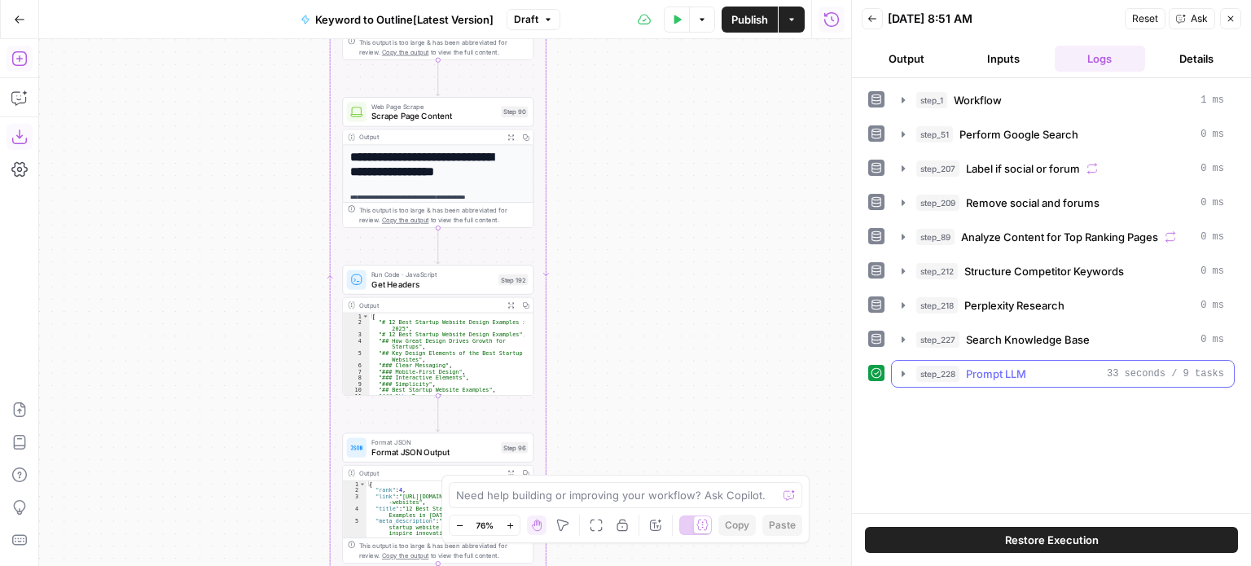
click at [613, 408] on div "Workflow Input Settings Inputs Workflow Workflow Step 1 Output Expand Output Co…" at bounding box center [445, 302] width 812 height 527
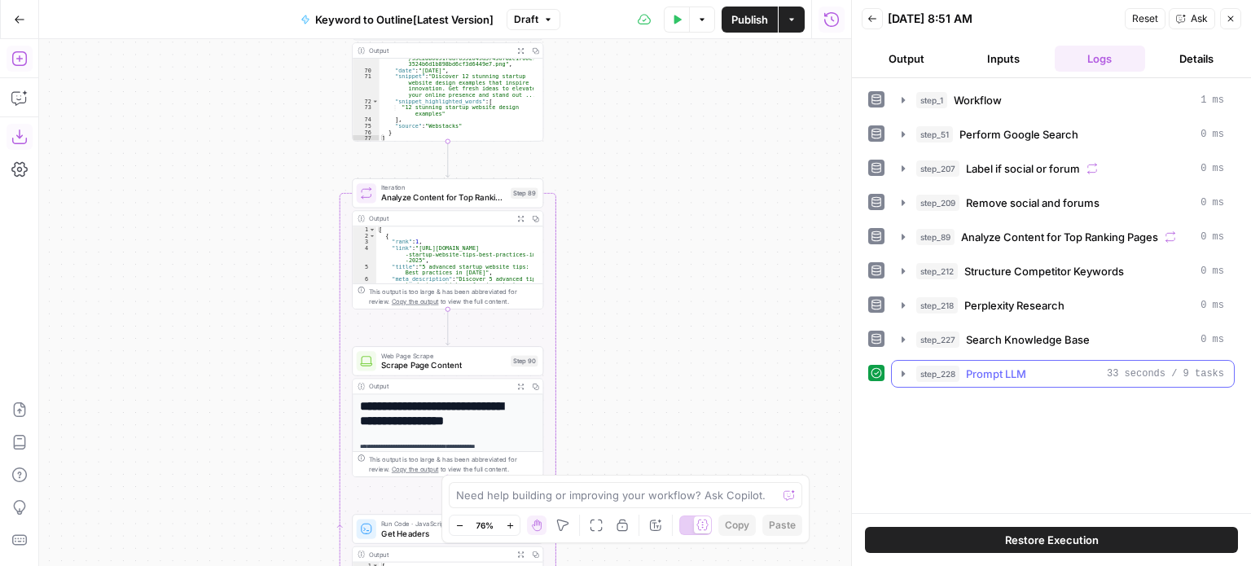
drag, startPoint x: 617, startPoint y: 182, endPoint x: 594, endPoint y: 398, distance: 217.9
click at [590, 431] on div "Workflow Input Settings Inputs Workflow Workflow Step 1 Output Expand Output Co…" at bounding box center [445, 302] width 812 height 527
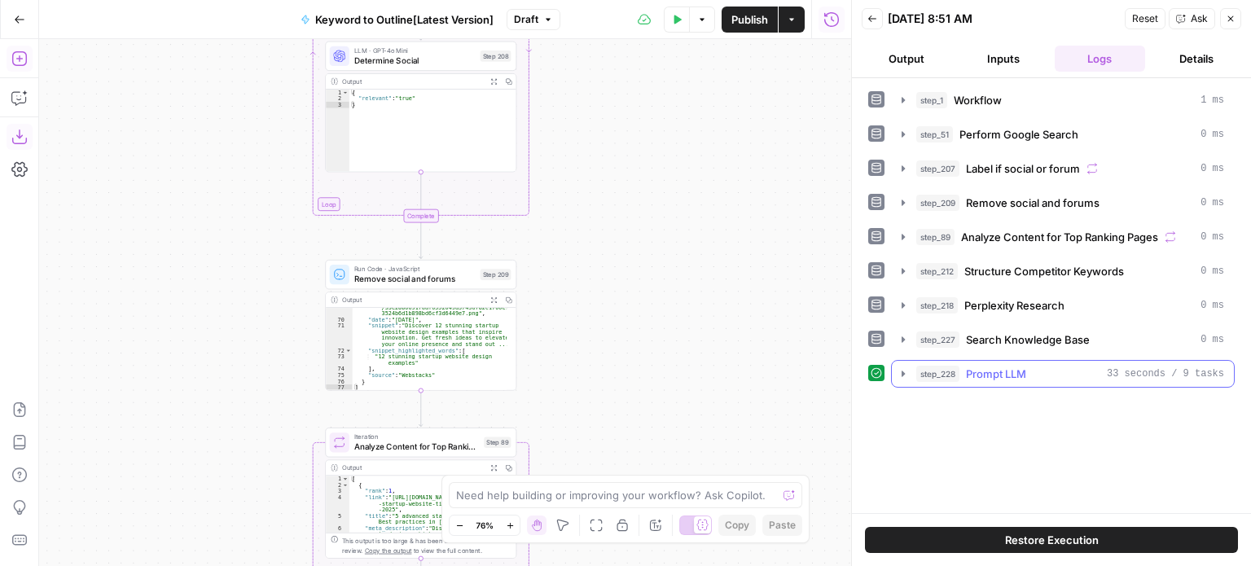
drag, startPoint x: 624, startPoint y: 371, endPoint x: 613, endPoint y: 29, distance: 342.3
click at [613, 29] on div "Go Back Keyword to Outline[Latest Version] Draft Test Data Options Publish Acti…" at bounding box center [425, 283] width 851 height 566
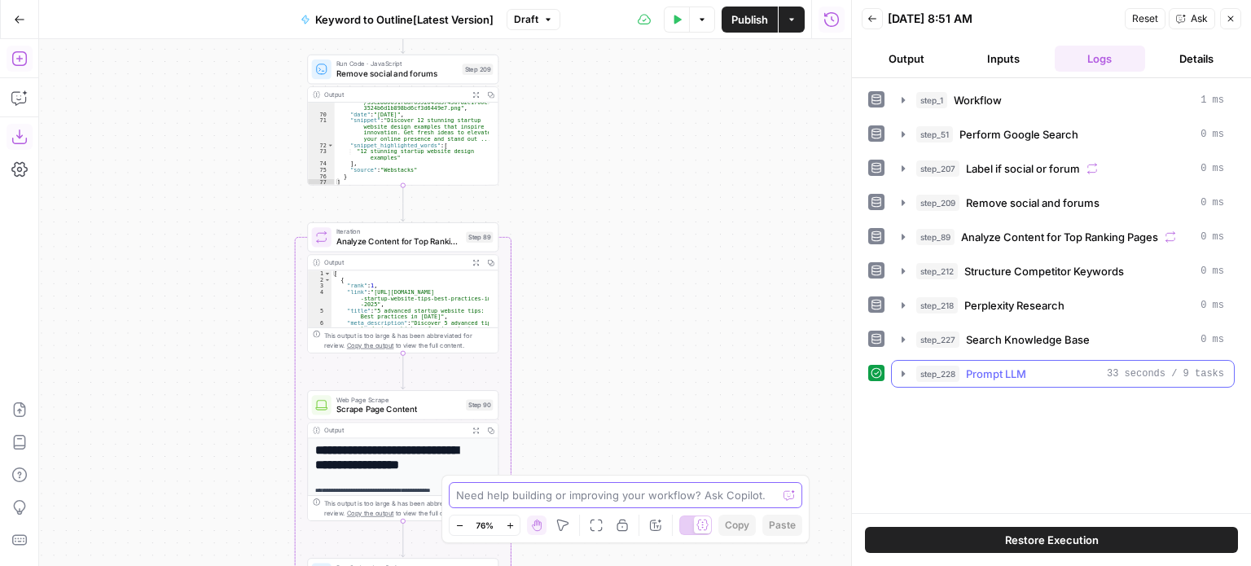
drag, startPoint x: 645, startPoint y: 367, endPoint x: 626, endPoint y: 253, distance: 116.4
click at [635, 514] on body "All About AI New Home Browse Insights Opportunities Your Data Recent Grids [[PE…" at bounding box center [625, 283] width 1251 height 566
click at [614, 400] on div "Workflow Input Settings Inputs Workflow Workflow Step 1 Output Expand Output Co…" at bounding box center [445, 302] width 812 height 527
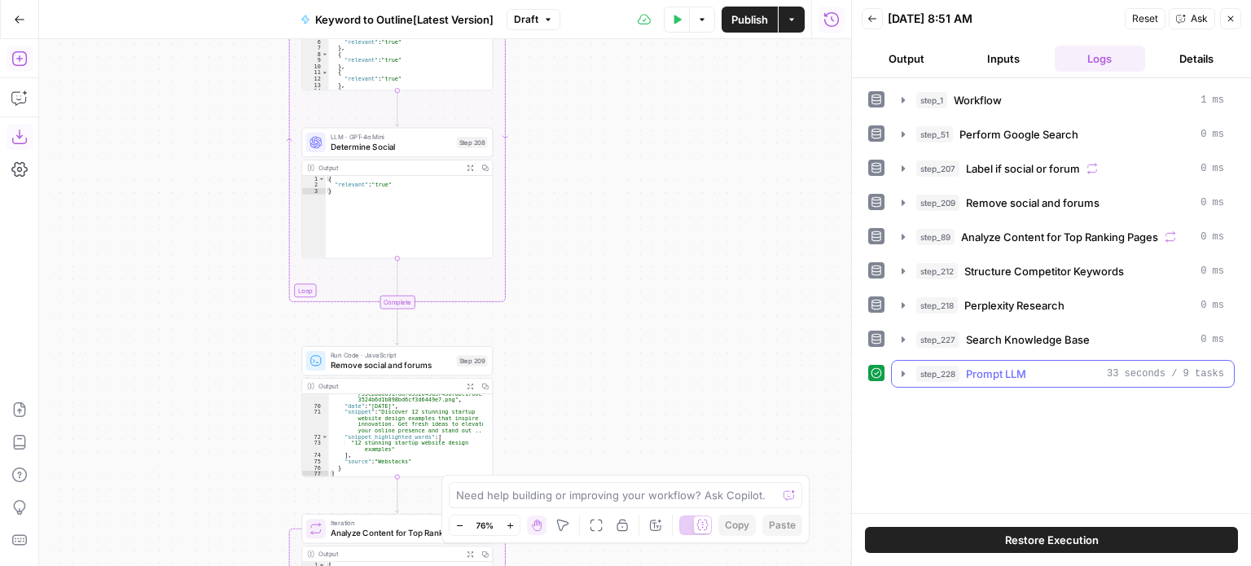
drag, startPoint x: 608, startPoint y: 377, endPoint x: 611, endPoint y: 234, distance: 143.4
click at [608, 413] on div "Workflow Input Settings Inputs Workflow Workflow Step 1 Output Expand Output Co…" at bounding box center [445, 302] width 812 height 527
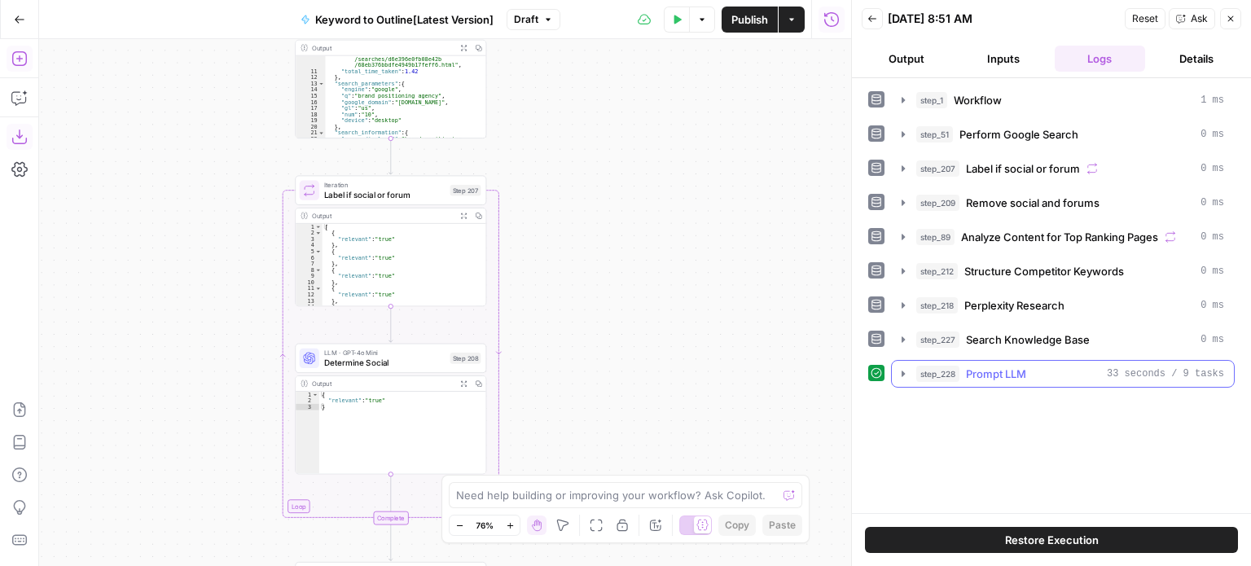
drag, startPoint x: 605, startPoint y: 333, endPoint x: 606, endPoint y: 367, distance: 34.2
click at [606, 380] on div "Workflow Input Settings Inputs Workflow Workflow Step 1 Output Expand Output Co…" at bounding box center [445, 302] width 812 height 527
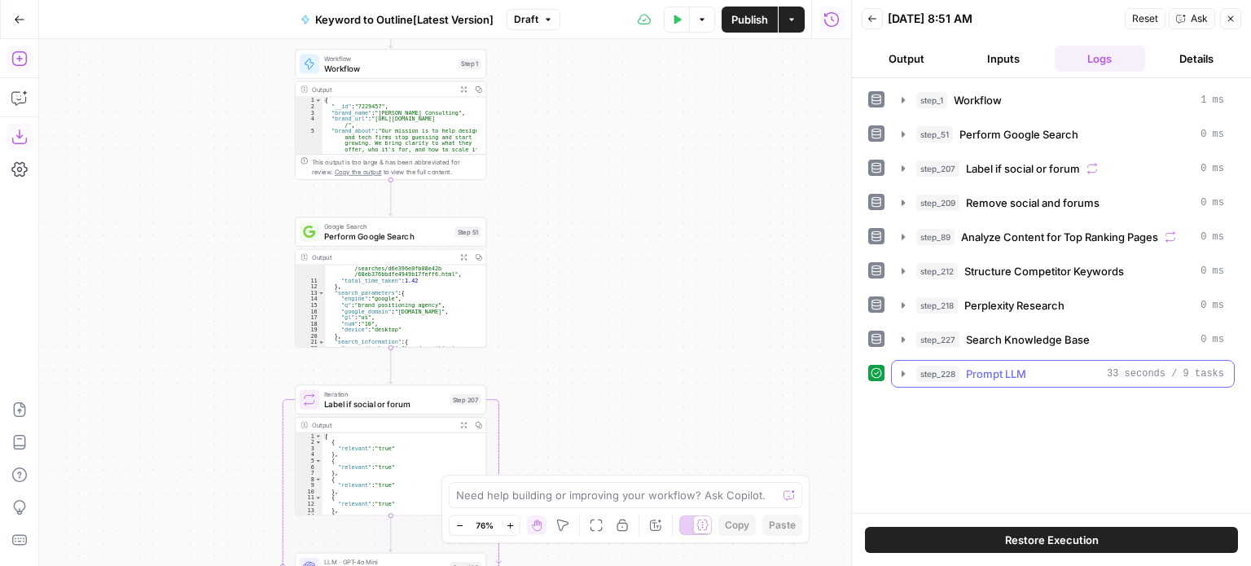
click at [478, 259] on icon "button" at bounding box center [479, 257] width 7 height 7
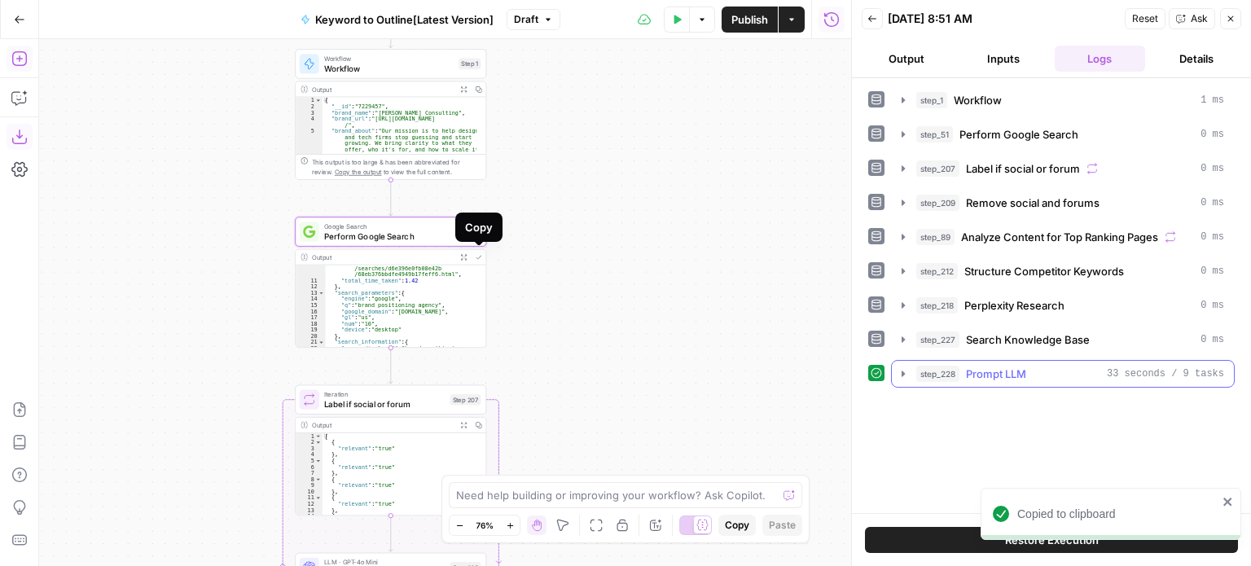
click at [623, 237] on div "Workflow Input Settings Inputs Workflow Workflow Step 1 Output Expand Output Co…" at bounding box center [445, 302] width 812 height 527
